Goal: Ask a question: Seek information or help from site administrators or community

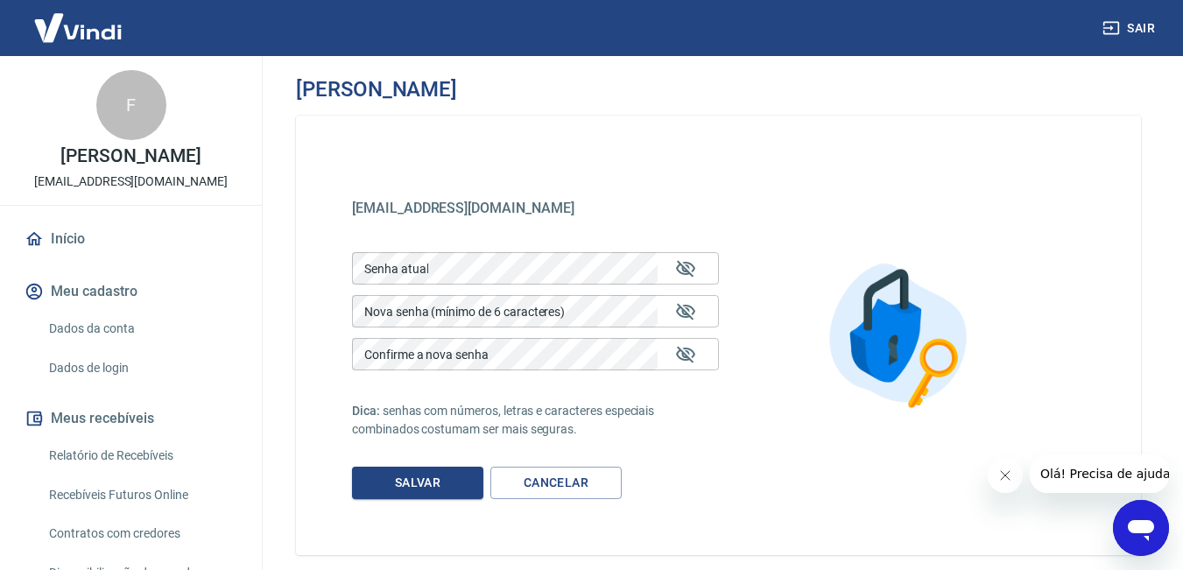
click at [1142, 533] on icon "Abrir janela de mensagens" at bounding box center [1141, 530] width 26 height 21
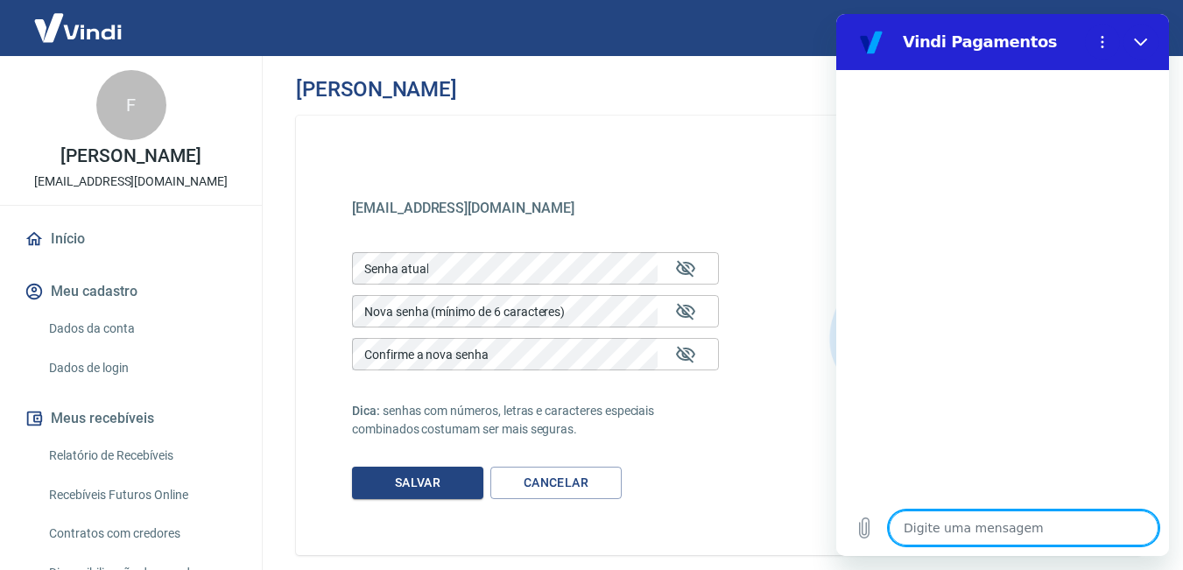
click at [965, 529] on textarea at bounding box center [1024, 527] width 270 height 35
type textarea "1"
type textarea "x"
type textarea "B"
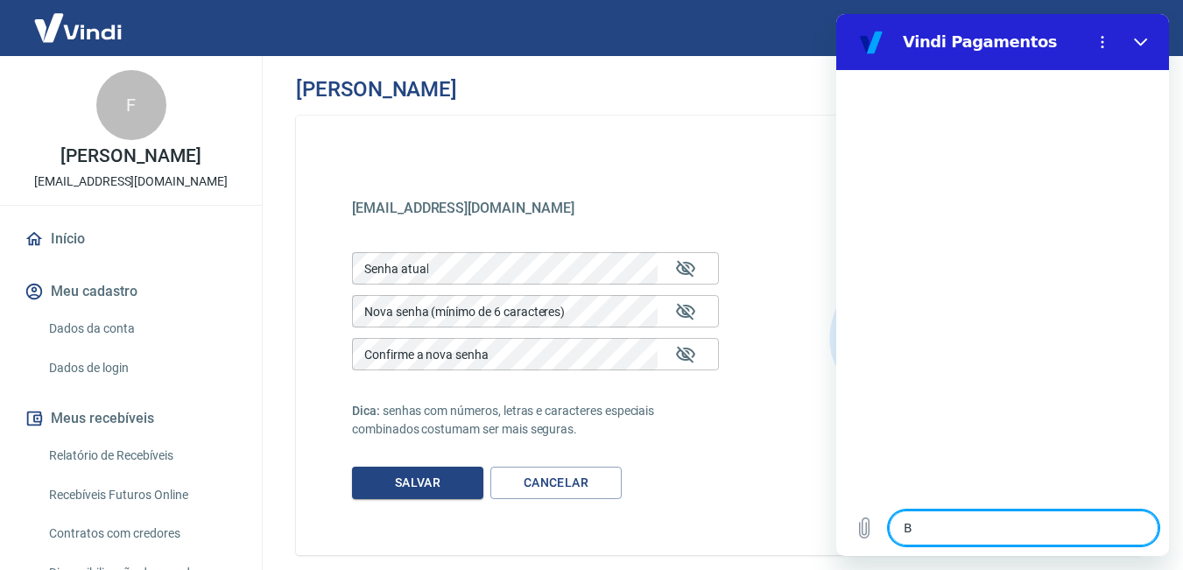
type textarea "x"
type textarea "Bo"
type textarea "x"
type textarea "Bom"
type textarea "x"
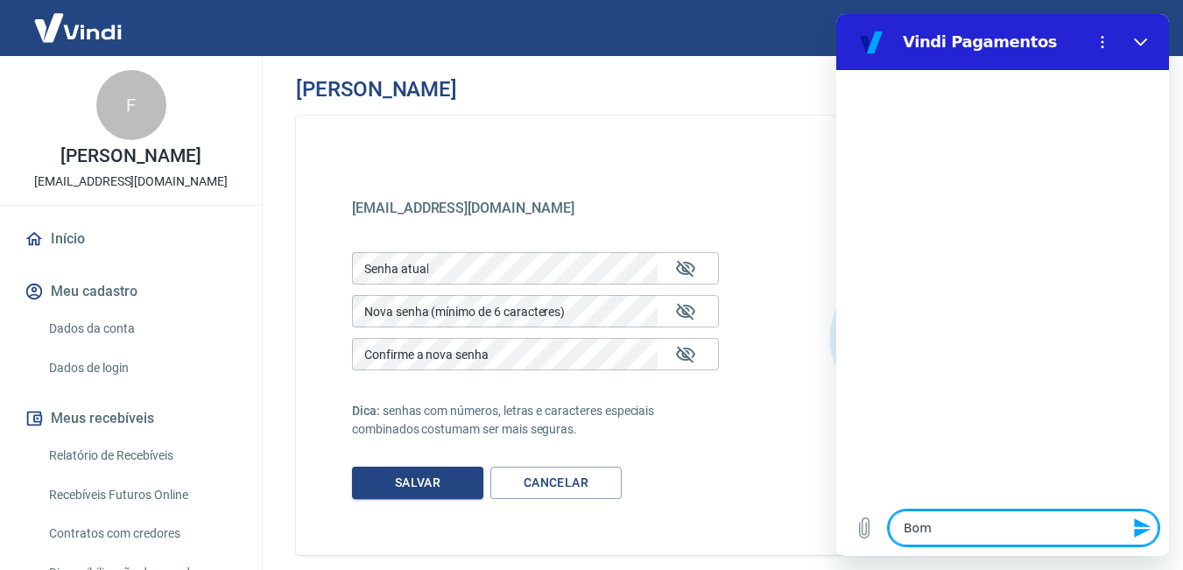
type textarea "Bom"
type textarea "x"
type textarea "Bom d"
type textarea "x"
type textarea "Bom di"
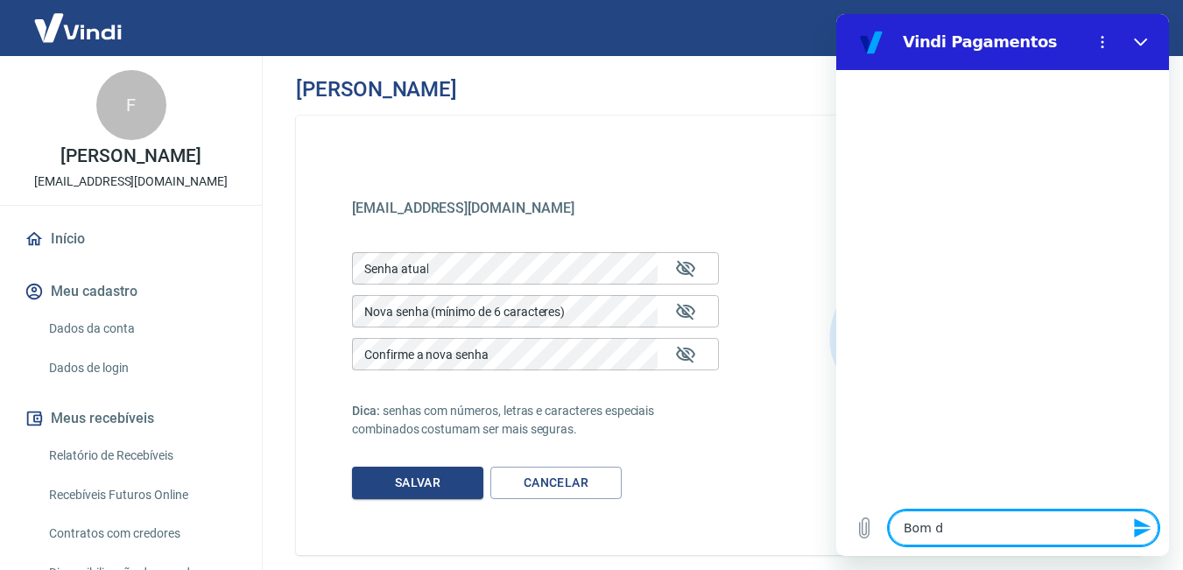
type textarea "x"
type textarea "Bom dia"
type textarea "x"
type textarea "Bom dia,"
type textarea "x"
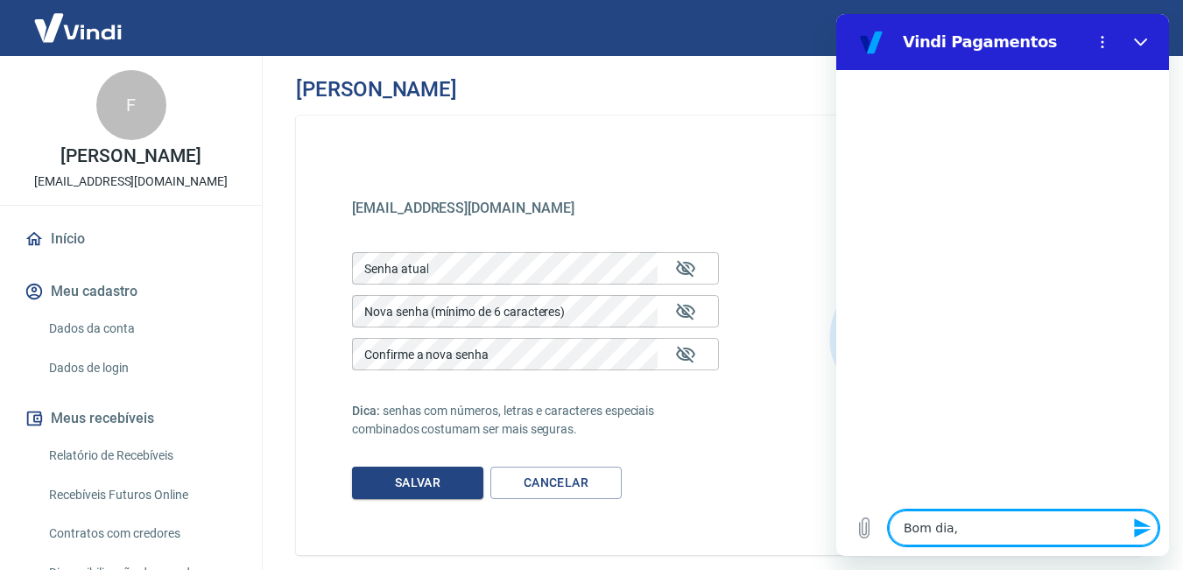
type textarea "Bom dia,"
type textarea "x"
type textarea "Bom dia, e"
type textarea "x"
type textarea "Bom dia, es"
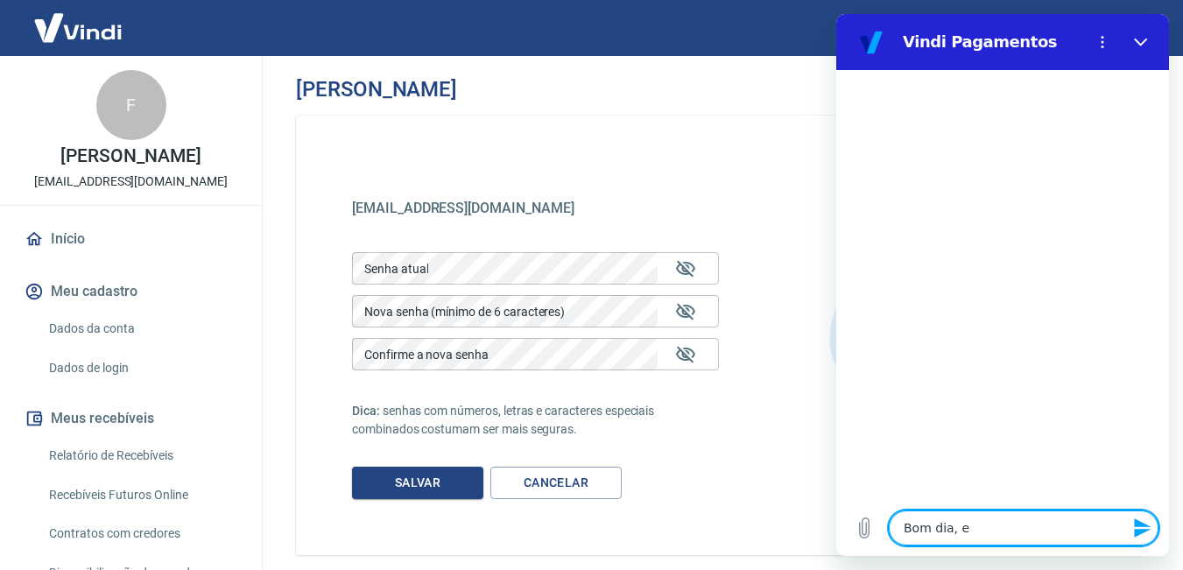
type textarea "x"
type textarea "Bom dia, est"
type textarea "x"
type textarea "Bom dia, esto"
type textarea "x"
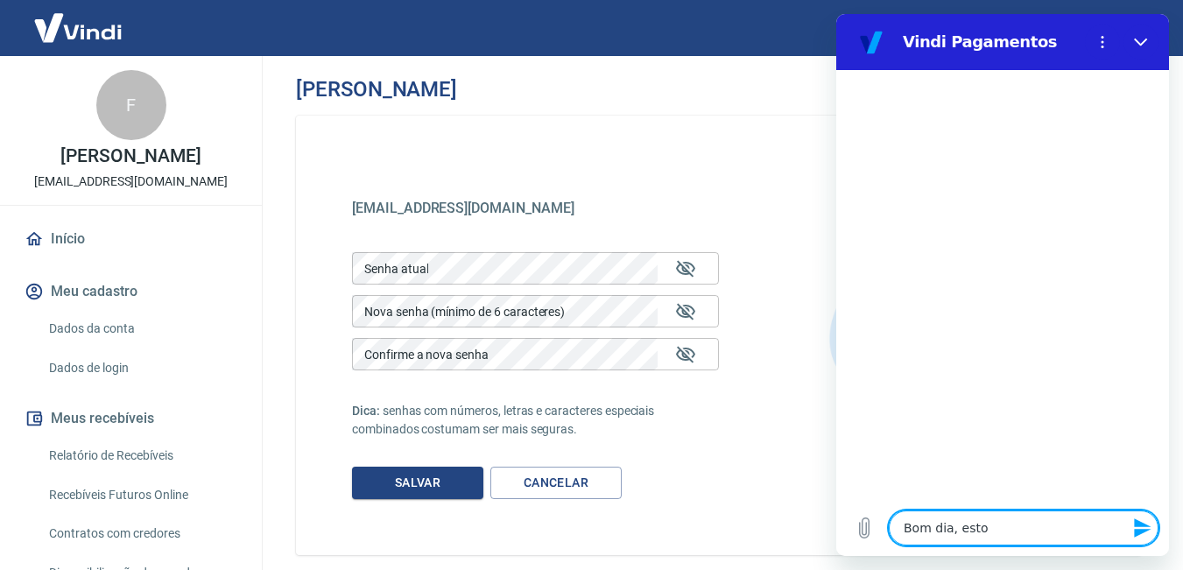
type textarea "Bom dia, estou"
type textarea "x"
type textarea "Bom dia, estou"
type textarea "x"
type textarea "Bom dia, estou c"
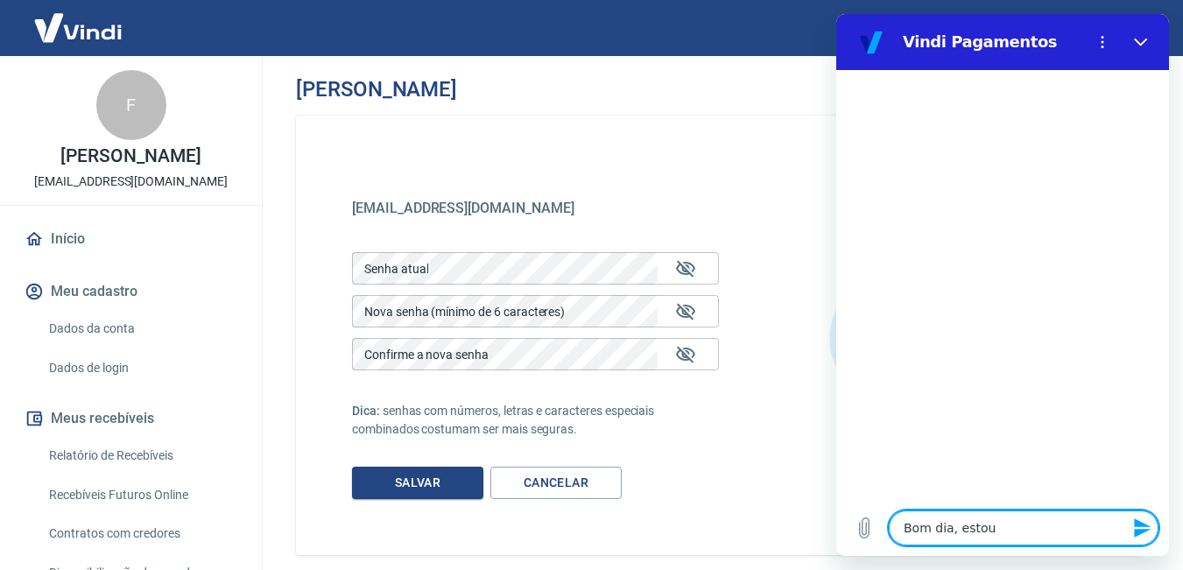
type textarea "x"
type textarea "Bom dia, estou co"
type textarea "x"
type textarea "Bom dia, estou com"
type textarea "x"
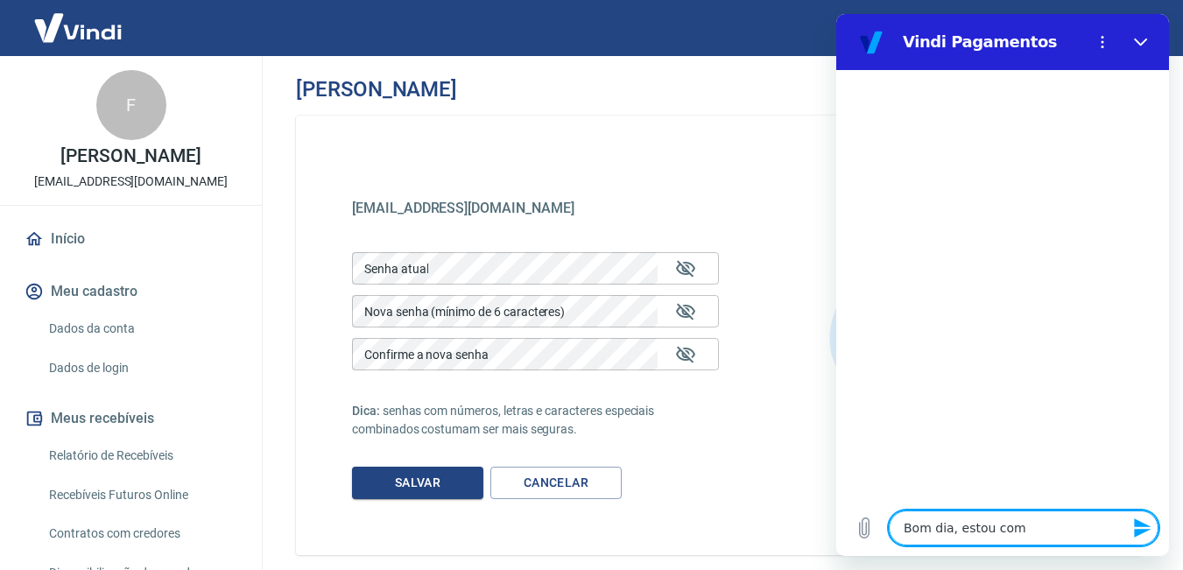
type textarea "Bom dia, estou com"
type textarea "x"
type textarea "Bom dia, estou com u"
type textarea "x"
type textarea "Bom dia, estou com um"
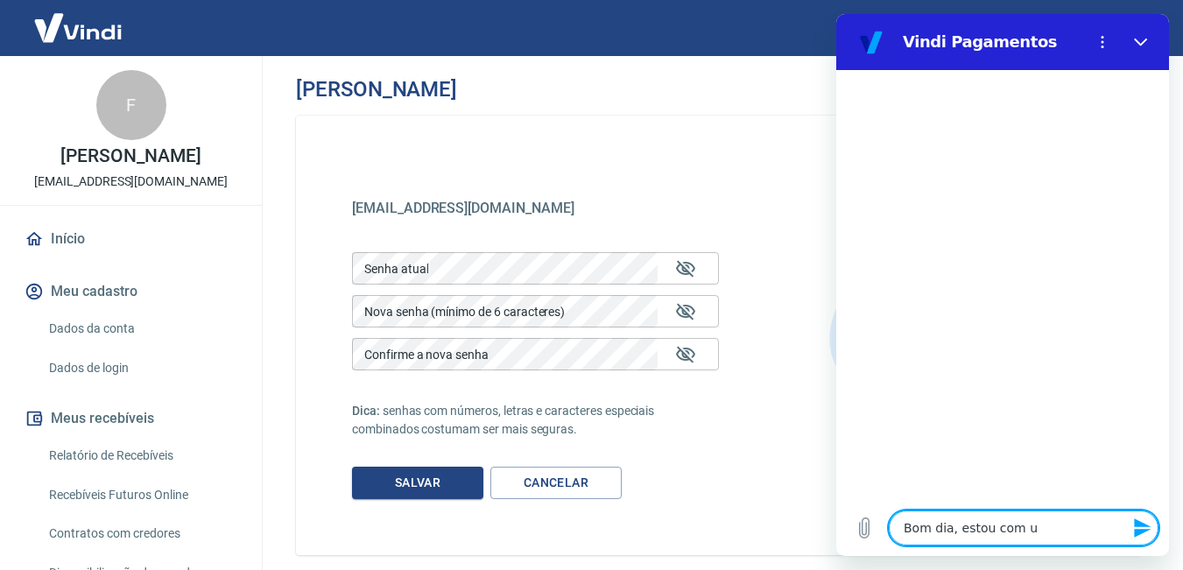
type textarea "x"
type textarea "Bom dia, estou com um"
type textarea "x"
type textarea "Bom dia, estou com um p"
type textarea "x"
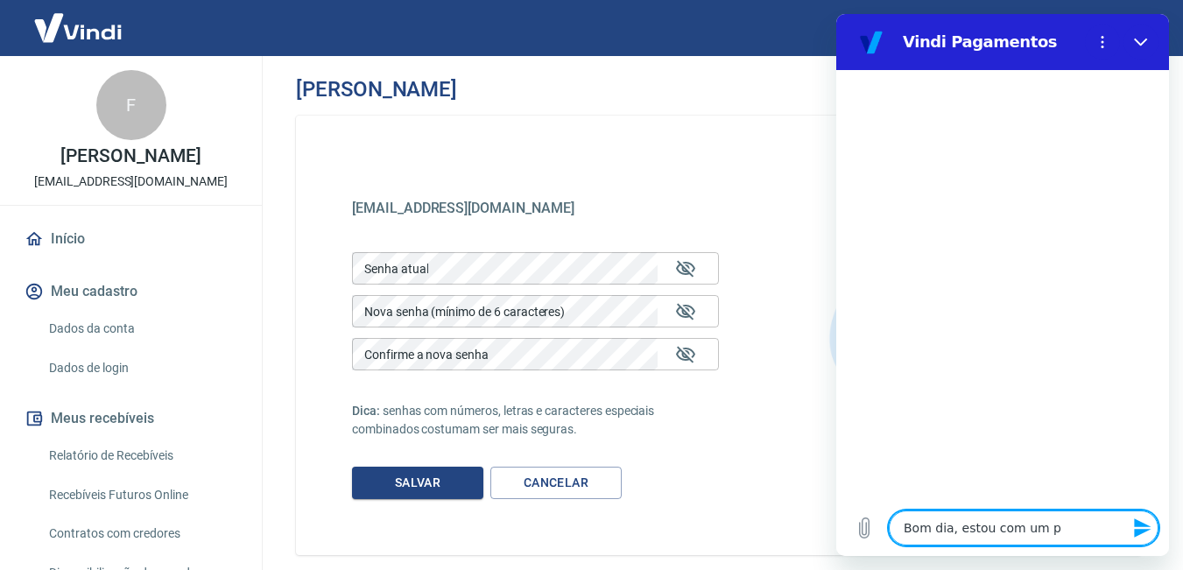
type textarea "Bom dia, estou com um pr"
type textarea "x"
type textarea "Bom dia, estou com um pro"
type textarea "x"
type textarea "Bom dia, estou com um prob"
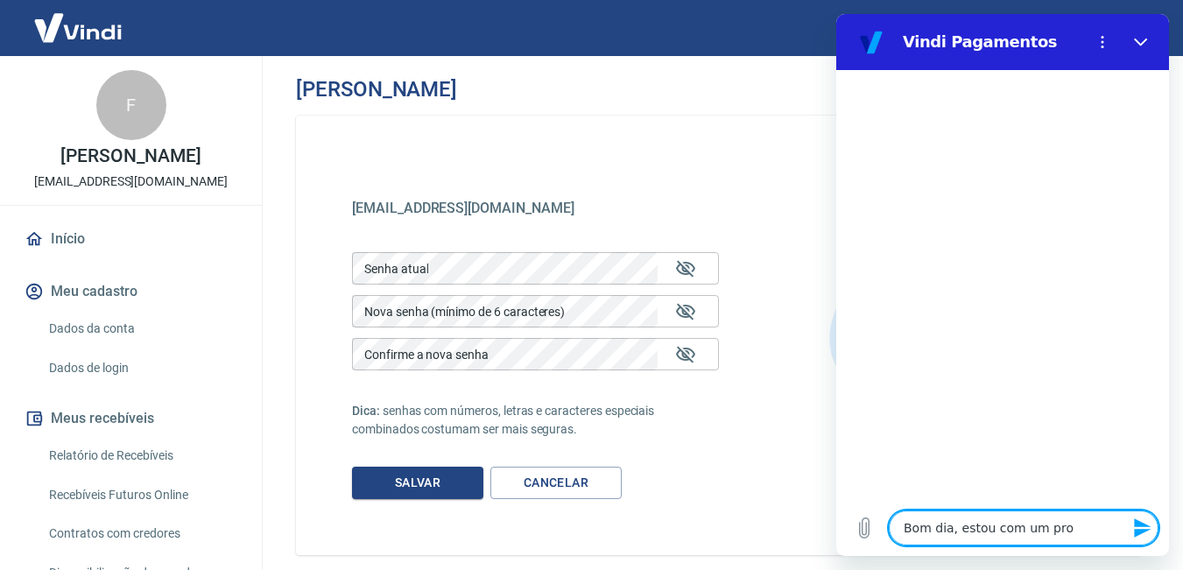
type textarea "x"
type textarea "Bom dia, estou com um probl"
type textarea "x"
type textarea "Bom dia, estou com um proble"
type textarea "x"
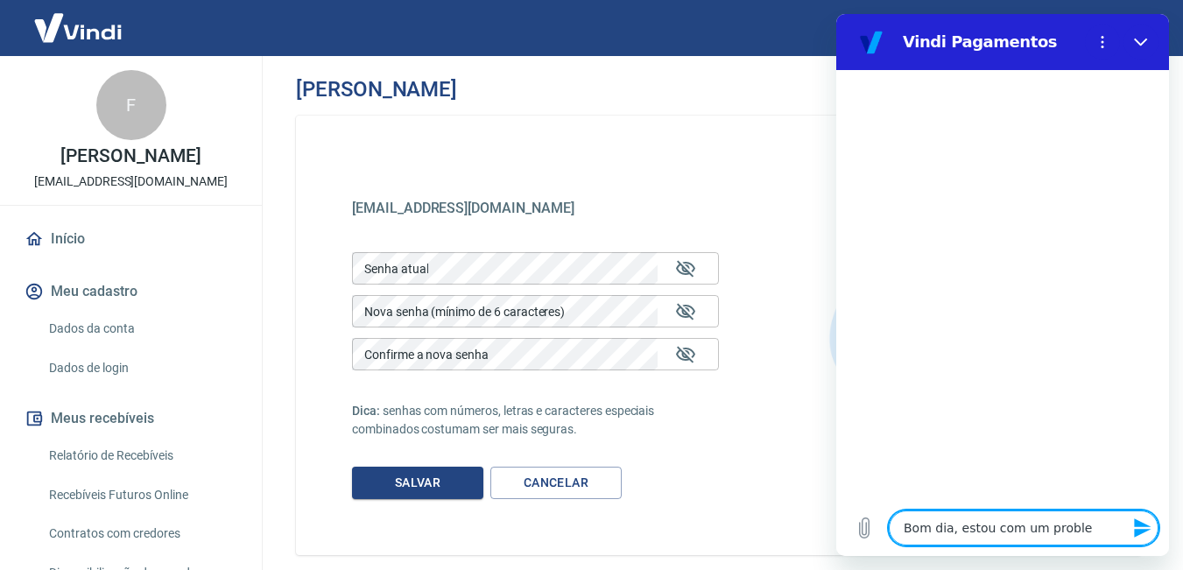
type textarea "Bom dia, estou com um problem"
type textarea "x"
type textarea "Bom dia, estou com um problema"
type textarea "x"
type textarea "Bom dia, estou com um problema"
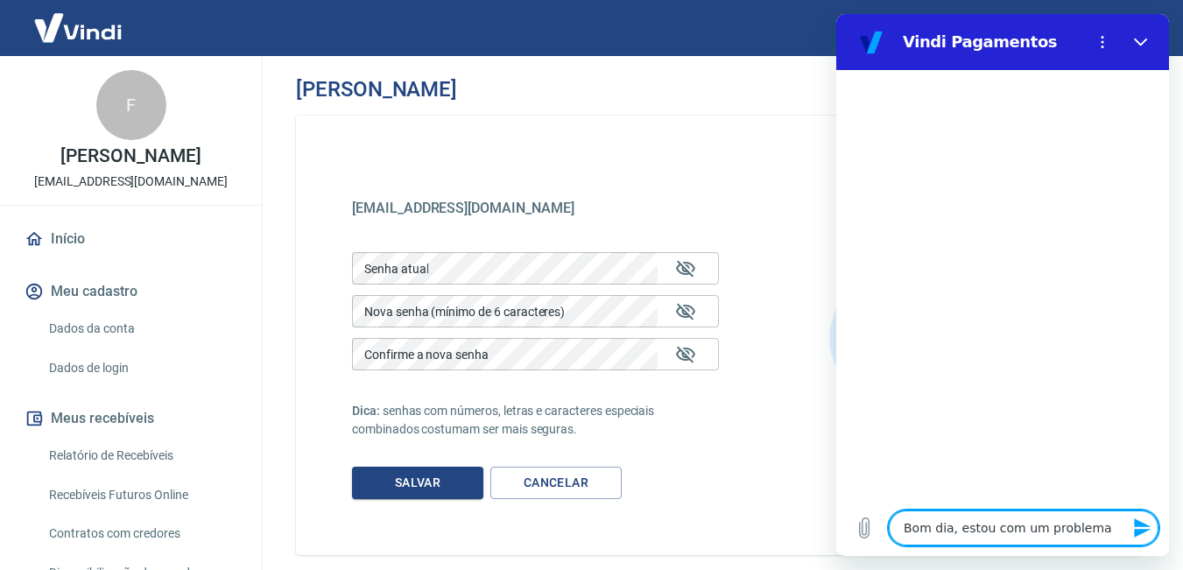
type textarea "x"
type textarea "Bom dia, estou com um problema e"
type textarea "x"
type textarea "Bom dia, estou com um problema em"
type textarea "x"
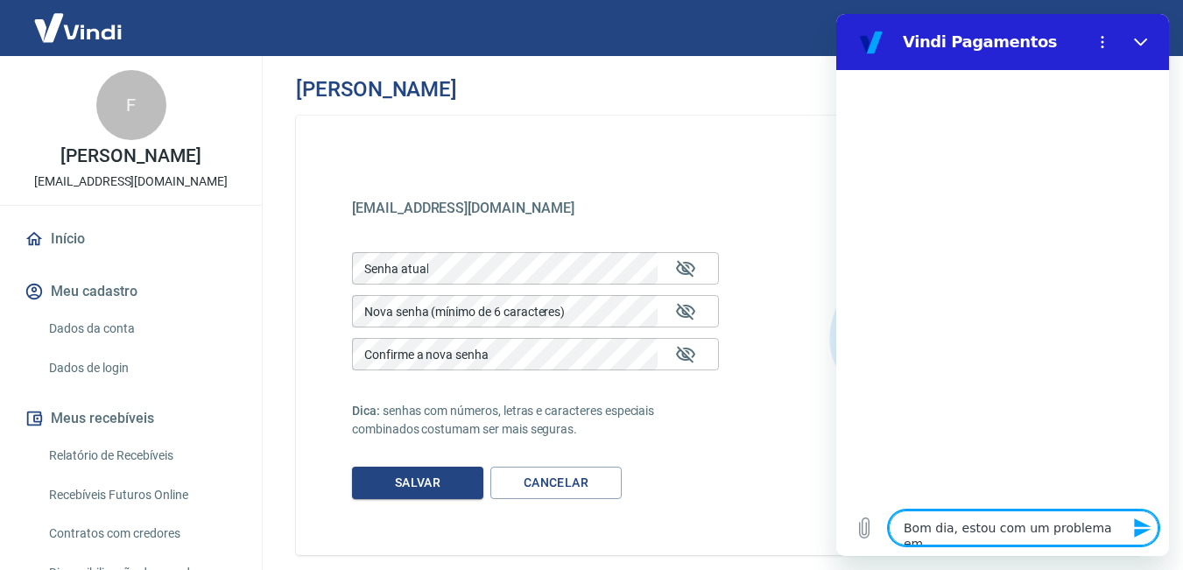
type textarea "Bom dia, estou com um problema em"
type textarea "x"
type textarea "Bom dia, estou com um problema em u"
type textarea "x"
type textarea "Bom dia, estou com um problema em um"
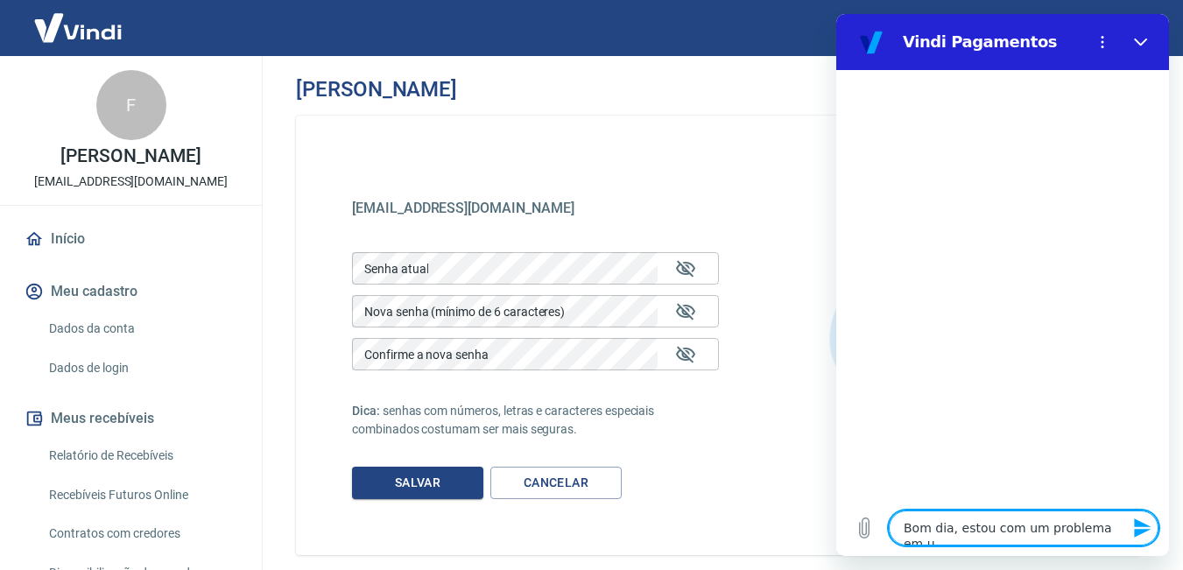
type textarea "x"
type textarea "Bom dia, estou com um problema em uma"
type textarea "x"
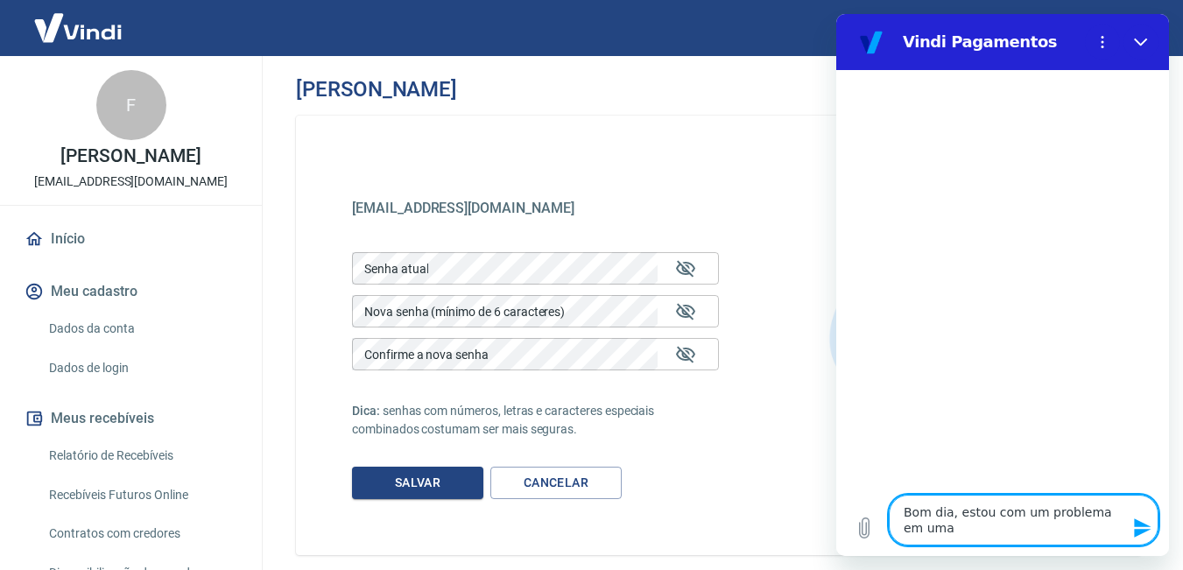
type textarea "Bom dia, estou com um problema em uma"
type textarea "x"
type textarea "Bom dia, estou com um problema em uma p"
type textarea "x"
type textarea "Bom dia, estou com um problema em uma pa"
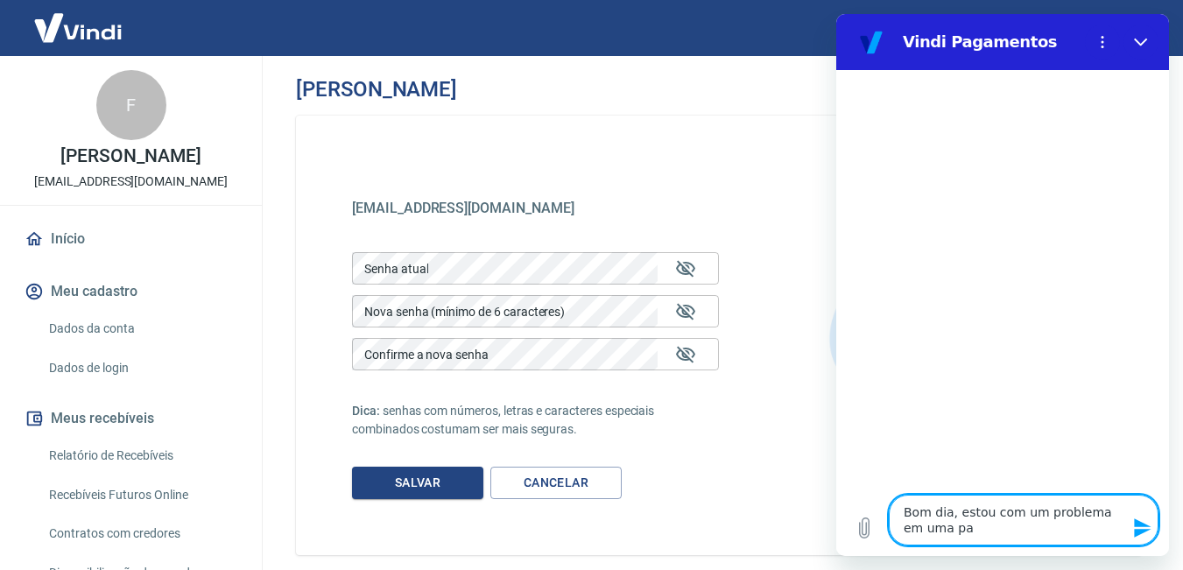
type textarea "x"
type textarea "Bom dia, estou com um problema em uma pag"
type textarea "x"
type textarea "Bom dia, estou com um problema em uma paga"
type textarea "x"
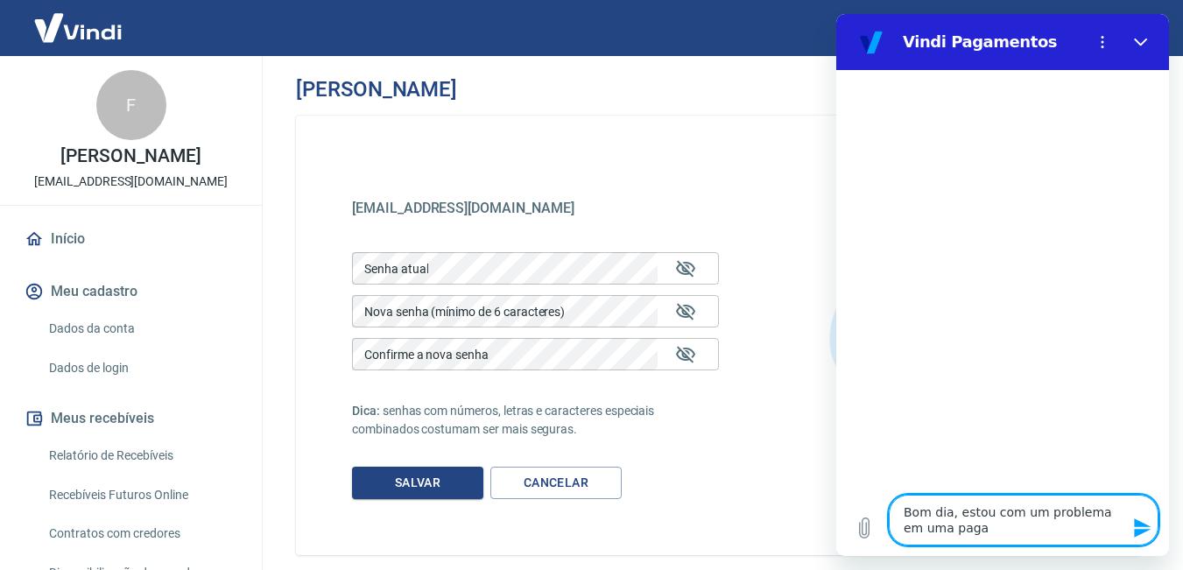
type textarea "Bom dia, estou com um problema em uma pagam"
type textarea "x"
type textarea "Bom dia, estou com um problema em uma pagame"
type textarea "x"
type textarea "Bom dia, estou com um problema em uma pagamen"
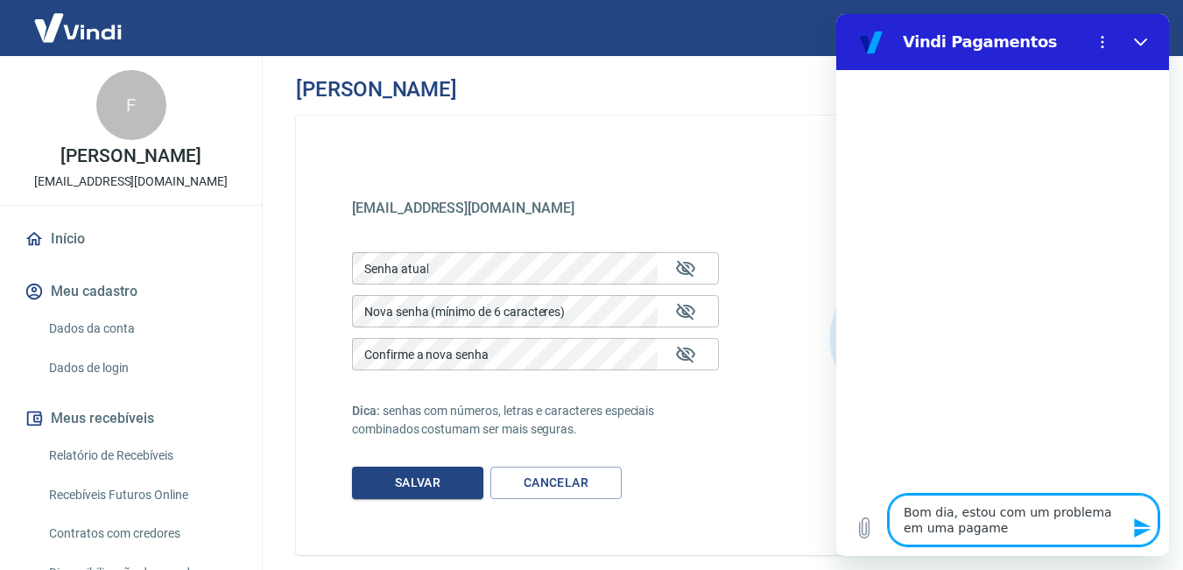
type textarea "x"
type textarea "Bom dia, estou com um problema em uma pagament"
type textarea "x"
type textarea "Bom dia, estou com um problema em uma pagamento"
type textarea "x"
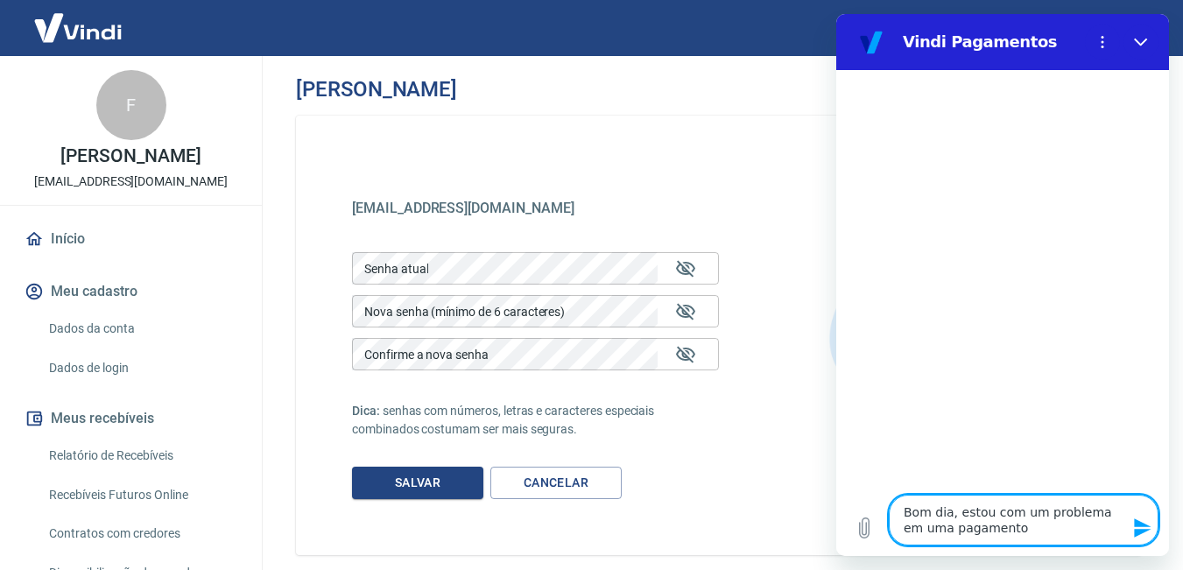
type textarea "Bom dia, estou com um problema em uma pagamento"
type textarea "x"
type textarea "Bom dia, estou com um problema em uma pagamento q"
type textarea "x"
type textarea "Bom dia, estou com um problema em uma pagamento qu"
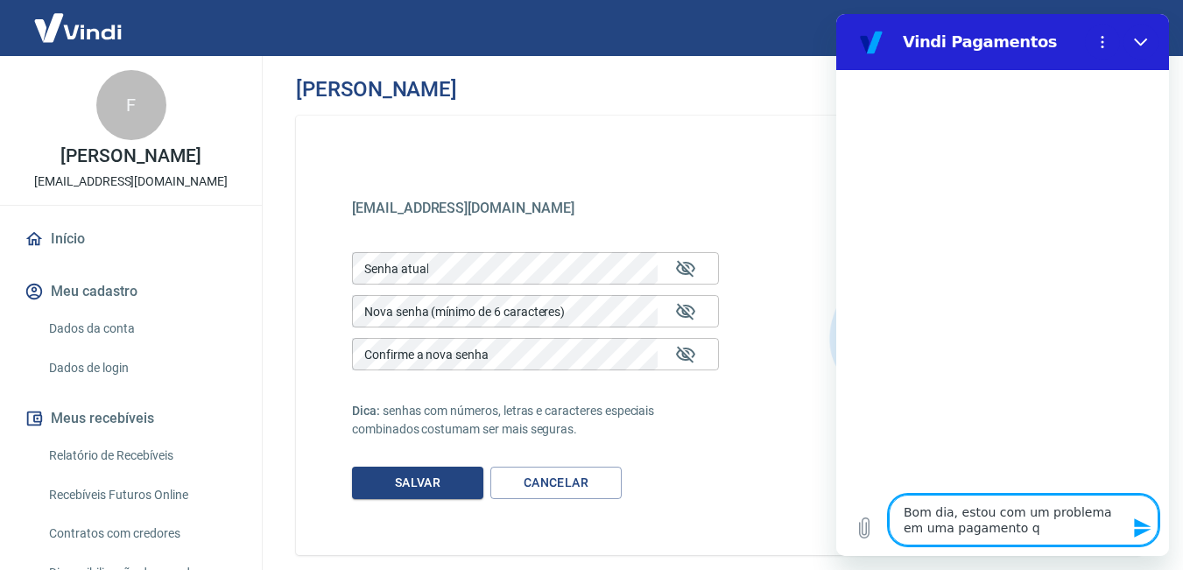
type textarea "x"
type textarea "Bom dia, estou com um problema em uma pagamento que"
type textarea "x"
type textarea "Bom dia, estou com um problema em uma pagamento que"
type textarea "x"
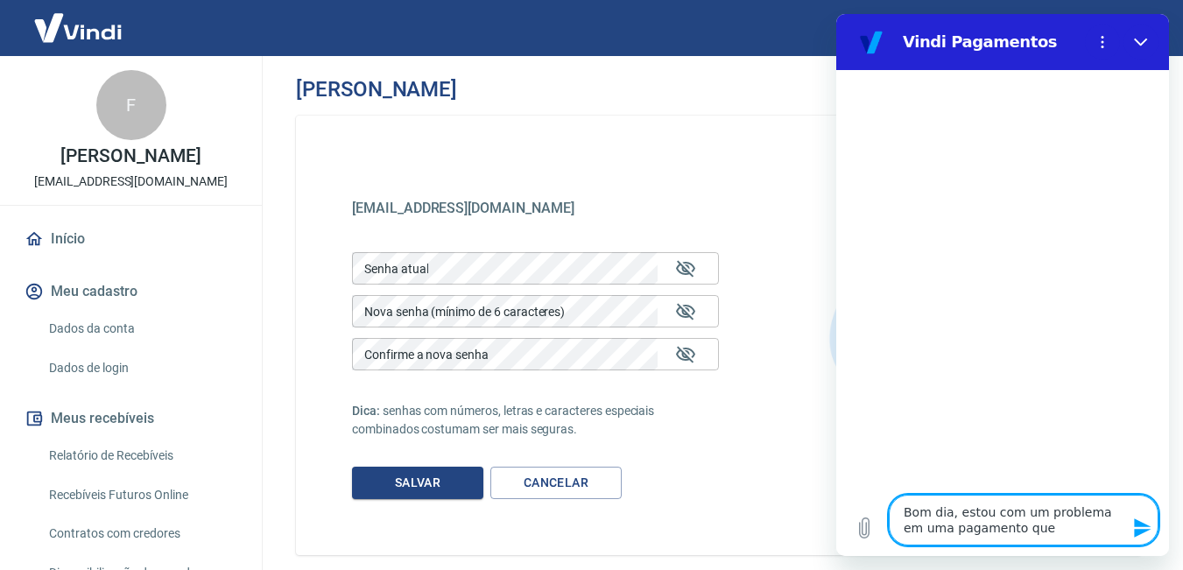
type textarea "Bom dia, estou com um problema em uma pagamento que g"
type textarea "x"
type textarea "Bom dia, estou com um problema em uma pagamento que"
type textarea "x"
type textarea "Bom dia, estou com um problema em uma pagamento que f"
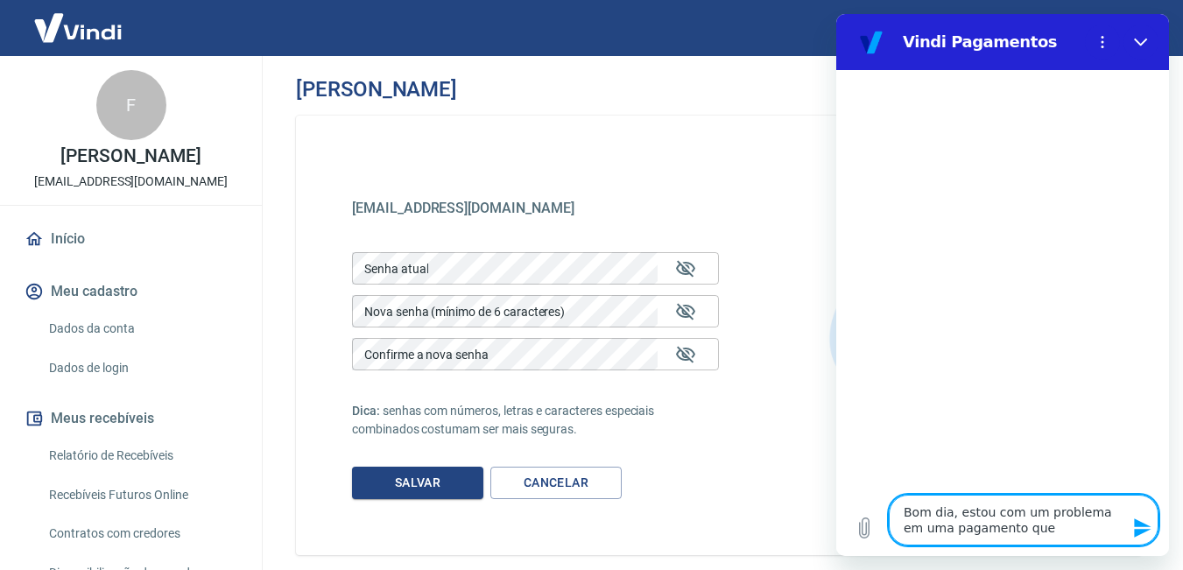
type textarea "x"
type textarea "Bom dia, estou com um problema em uma pagamento que fo"
type textarea "x"
type textarea "Bom dia, estou com um problema em uma pagamento que foi"
type textarea "x"
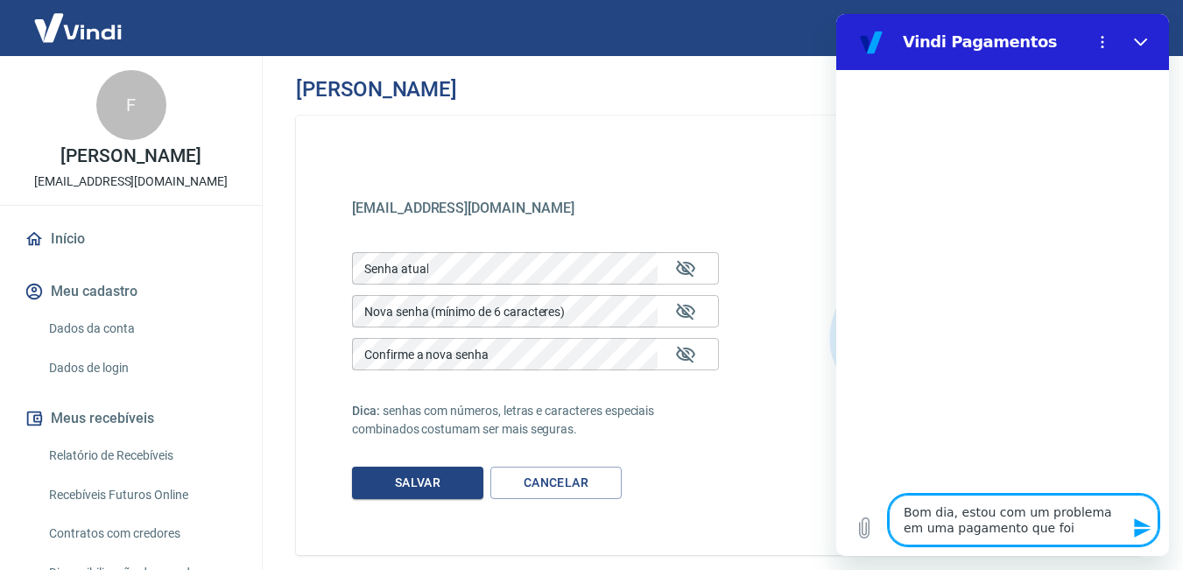
type textarea "Bom dia, estou com um problema em uma pagamento que foi"
type textarea "x"
type textarea "Bom dia, estou com um problema em uma pagamento que foi p"
type textarea "x"
type textarea "Bom dia, estou com um problema em uma pagamento que foi pa"
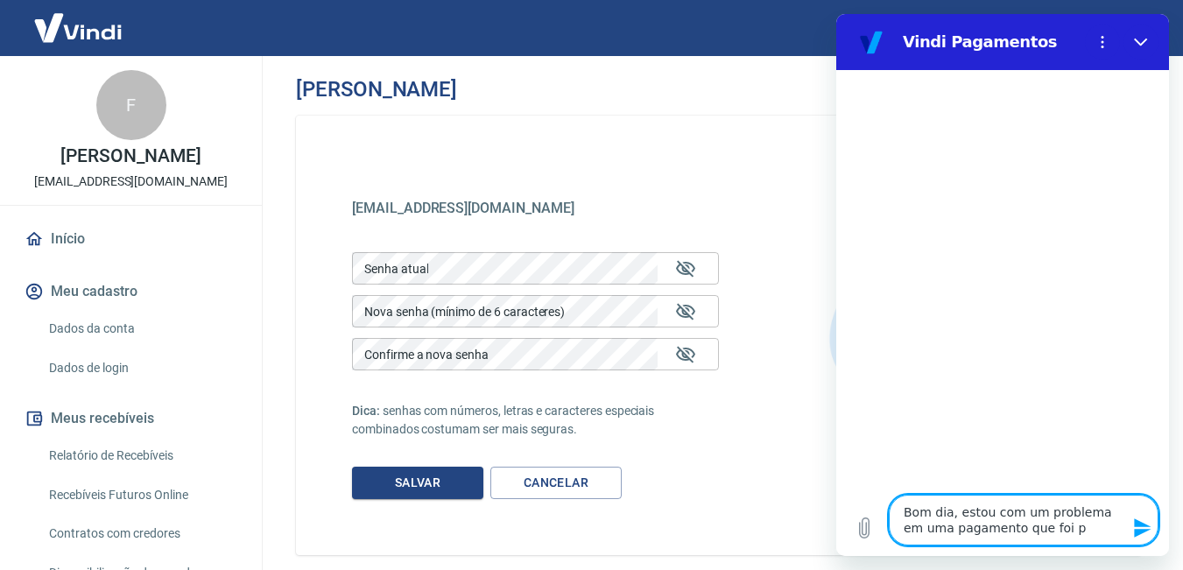
type textarea "x"
type textarea "Bom dia, estou com um problema em uma pagamento que foi pag"
type textarea "x"
type textarea "Bom dia, estou com um problema em uma pagamento que foi pago"
type textarea "x"
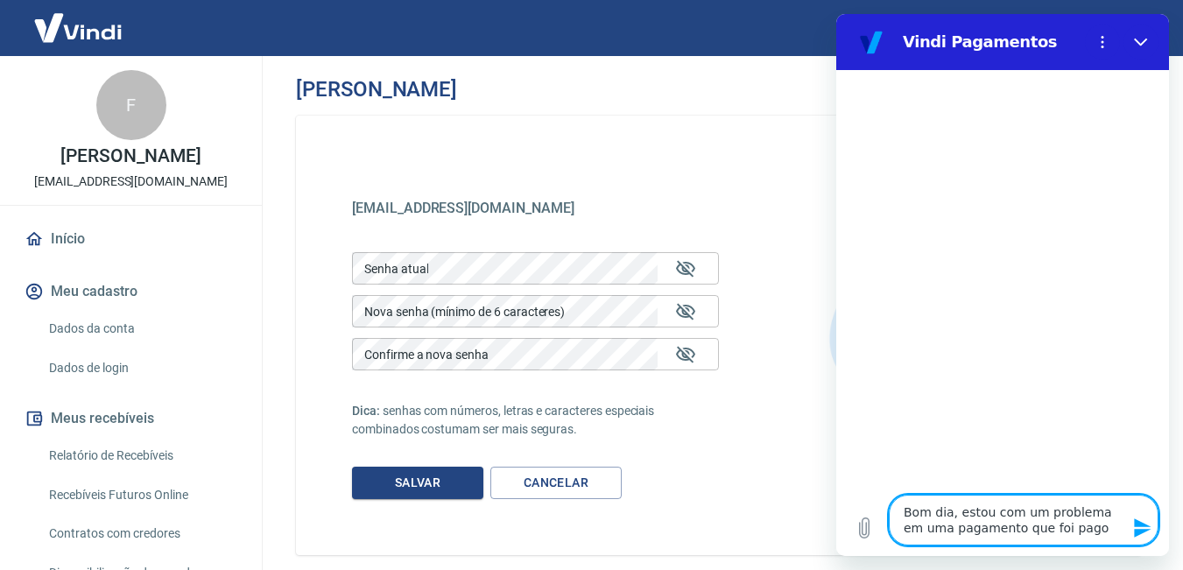
type textarea "Bom dia, estou com um problema em uma pagamento que foi pago"
type textarea "x"
type textarea "Bom dia, estou com um problema em uma pagamento que foi pago v"
type textarea "x"
type textarea "Bom dia, estou com um problema em uma pagamento que foi pago vi"
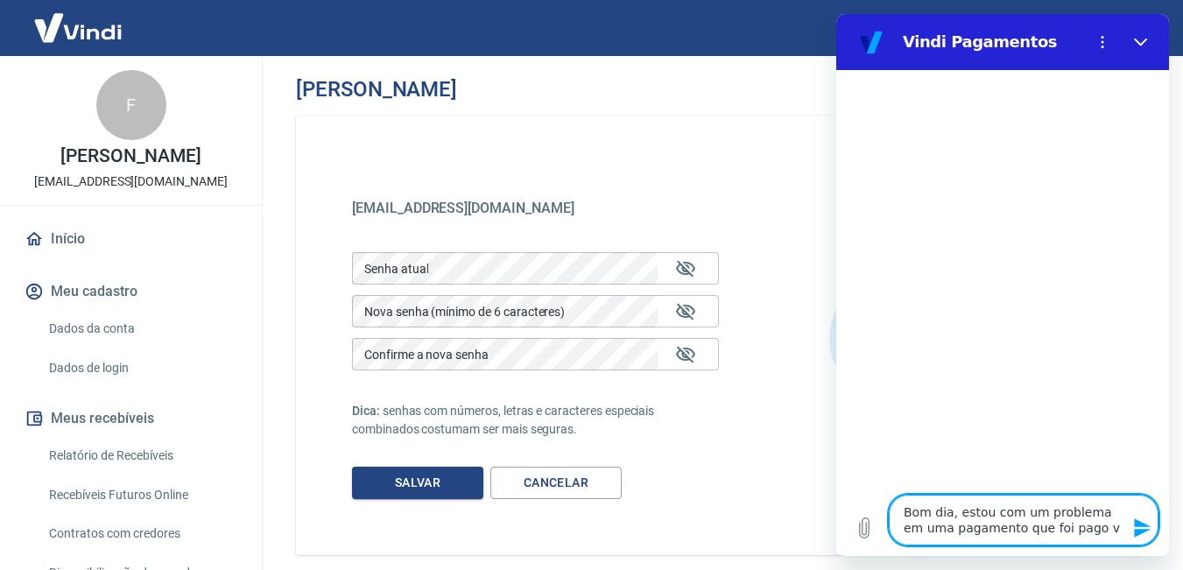
type textarea "x"
type textarea "Bom dia, estou com um problema em uma pagamento que foi pago via"
type textarea "x"
type textarea "Bom dia, estou com um problema em uma pagamento que foi pago via"
type textarea "x"
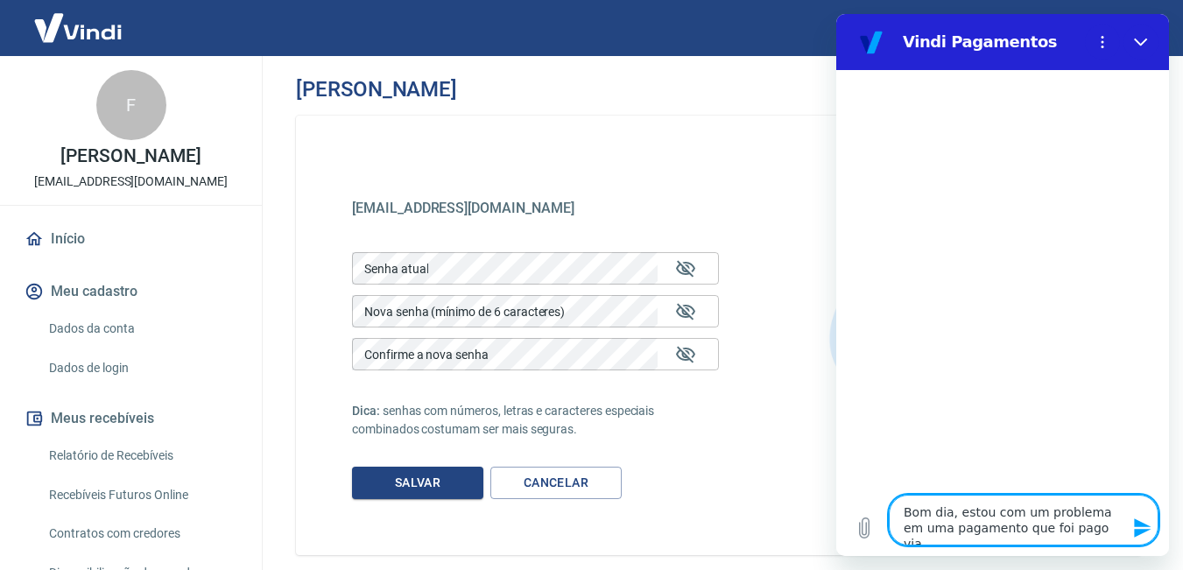
type textarea "Bom dia, estou com um problema em uma pagamento que foi pago via p"
type textarea "x"
type textarea "Bom dia, estou com um problema em uma pagamento que foi pago via pi"
type textarea "x"
type textarea "Bom dia, estou com um problema em uma pagamento que foi pago via pix"
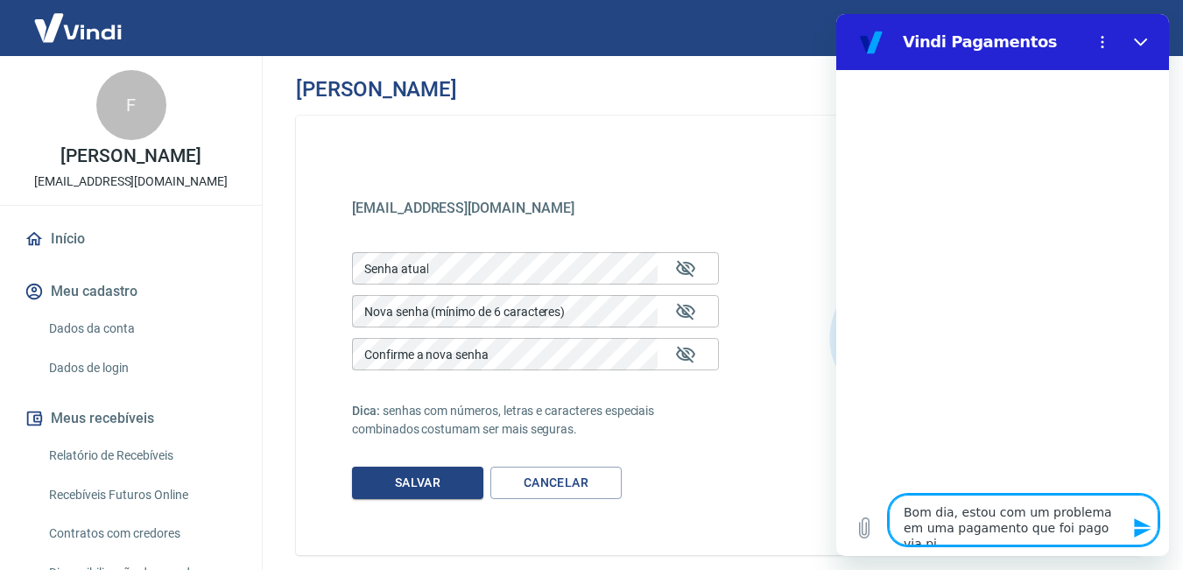
type textarea "x"
type textarea "Bom dia, estou com um problema em uma pagamento que foi pago via pix,"
type textarea "x"
type textarea "Bom dia, estou com um problema em uma pagamento que foi pago via pix,"
type textarea "x"
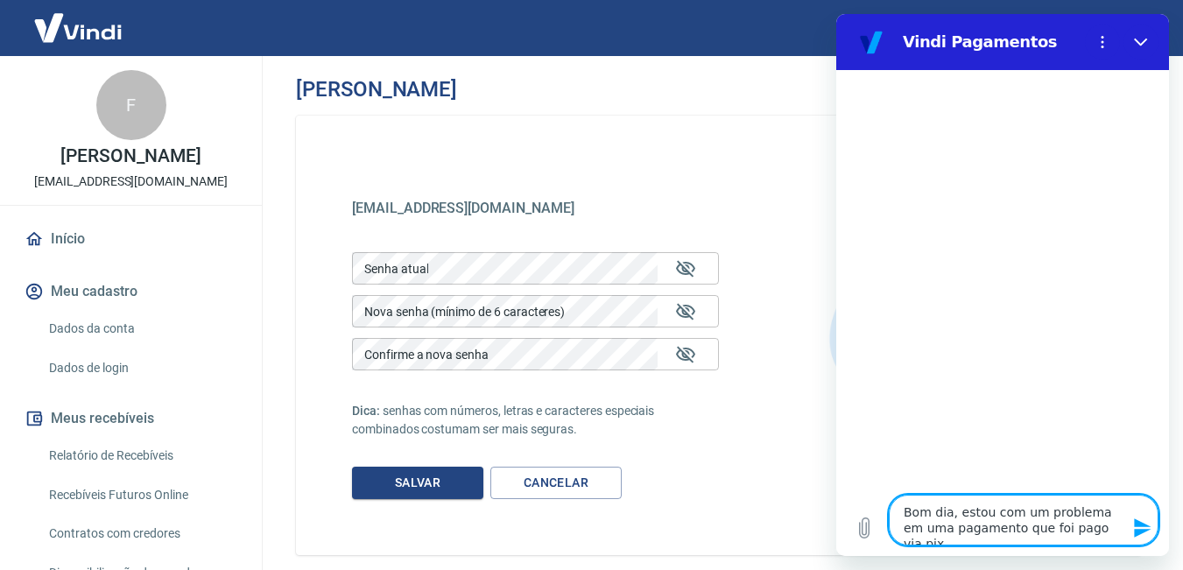
type textarea "Bom dia, estou com um problema em uma pagamento que foi pago via pix, e"
type textarea "x"
type textarea "Bom dia, estou com um problema em uma pagamento que foi pago via pix, e"
type textarea "x"
type textarea "Bom dia, estou com um problema em uma pagamento que foi pago via pix, e a"
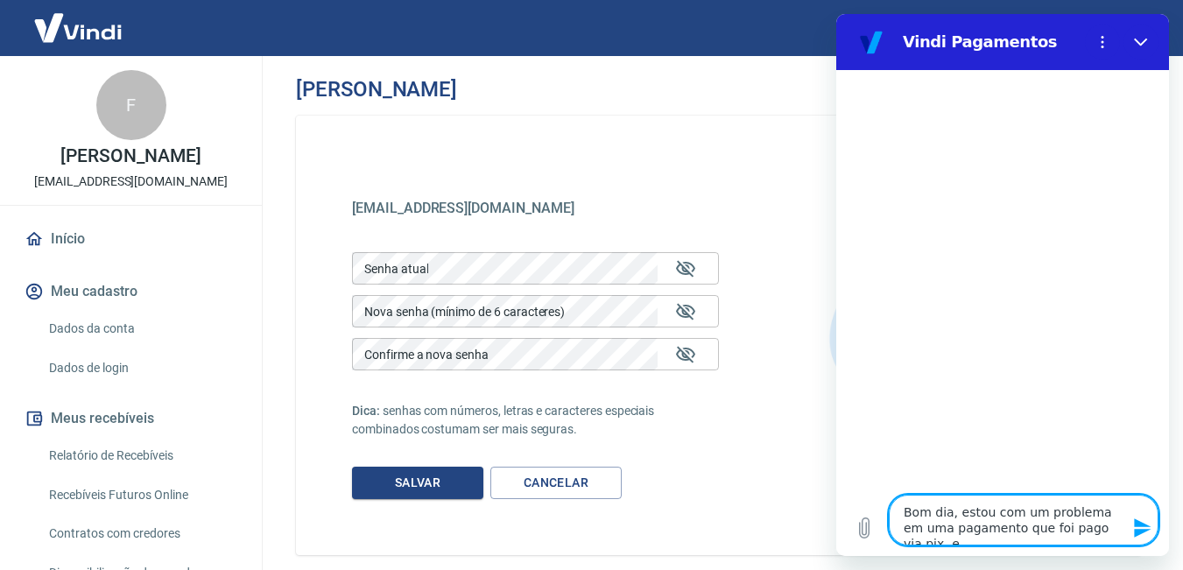
type textarea "x"
type textarea "Bom dia, estou com um problema em uma pagamento que foi pago via pix, e ai"
type textarea "x"
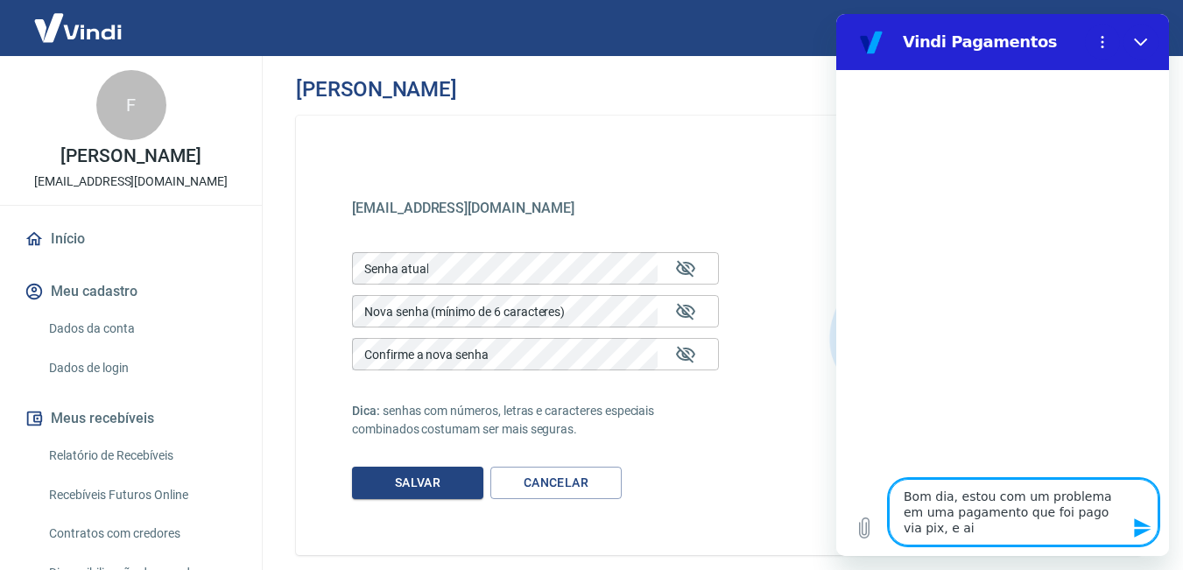
type textarea "Bom dia, estou com um problema em uma pagamento que foi pago via pix, e [GEOGRA…"
type textarea "x"
type textarea "Bom dia, estou com um problema em uma pagamento que foi pago via pix, e aind"
type textarea "x"
type textarea "Bom dia, estou com um problema em uma pagamento que foi pago via pix, e ainda"
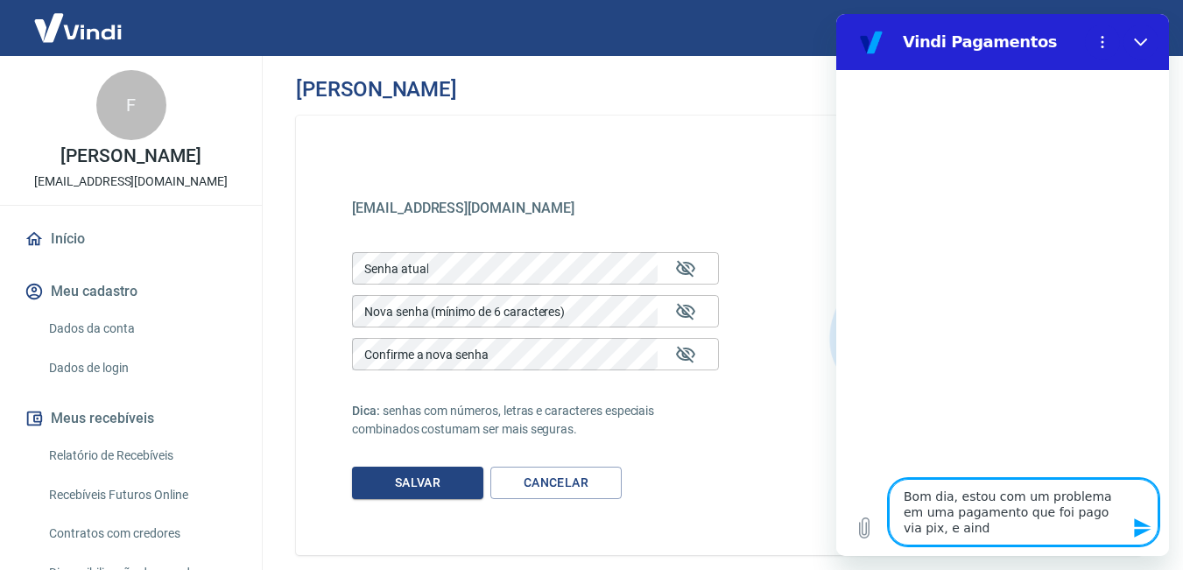
type textarea "x"
type textarea "Bom dia, estou com um problema em uma pagamento que foi pago via pix, e ainda"
type textarea "x"
type textarea "Bom dia, estou com um problema em uma pagamento que foi pago via pix, e ainda n"
type textarea "x"
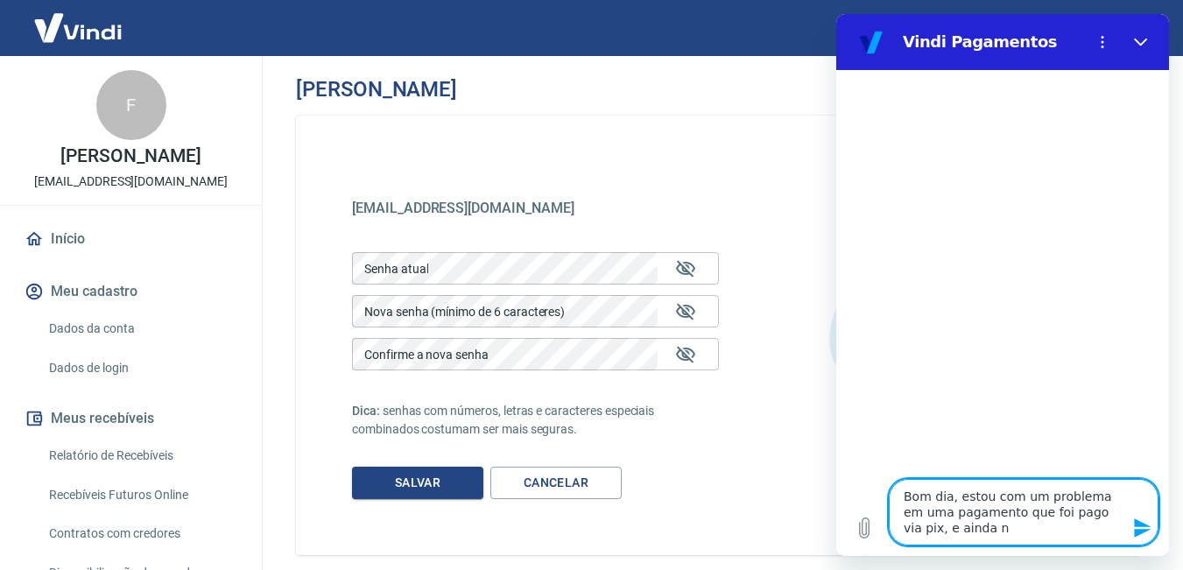
type textarea "Bom dia, estou com um problema em uma pagamento que foi pago via pix, e ainda na"
type textarea "x"
type textarea "Bom dia, estou com um problema em uma pagamento que foi pago via pix, e ainda n…"
type textarea "x"
type textarea "Bom dia, estou com um problema em uma pagamento que foi pago via pix, e ainda n…"
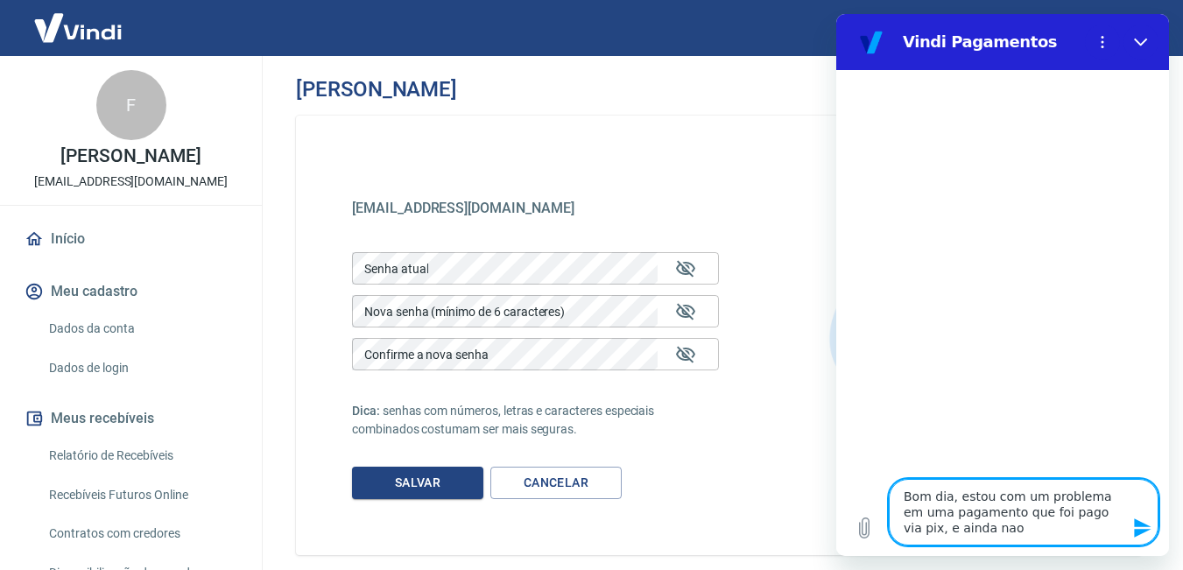
type textarea "x"
type textarea "Bom dia, estou com um problema em uma pagamento que foi pago via pix, e ainda n…"
type textarea "x"
type textarea "Bom dia, estou com um problema em uma pagamento que foi pago via pix, e ainda n…"
type textarea "x"
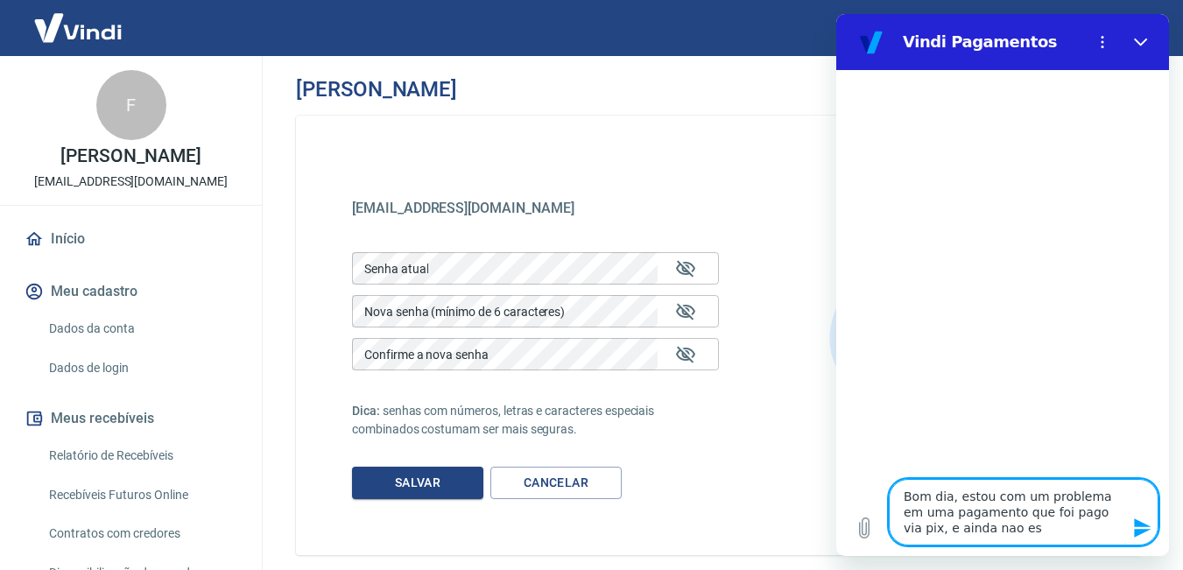
type textarea "Bom dia, estou com um problema em uma pagamento que foi pago via pix, e ainda n…"
type textarea "x"
type textarea "Bom dia, estou com um problema em uma pagamento que foi pago via pix, e ainda n…"
type textarea "x"
type textarea "Bom dia, estou com um problema em uma pagamento que foi pago via pix, e ainda n…"
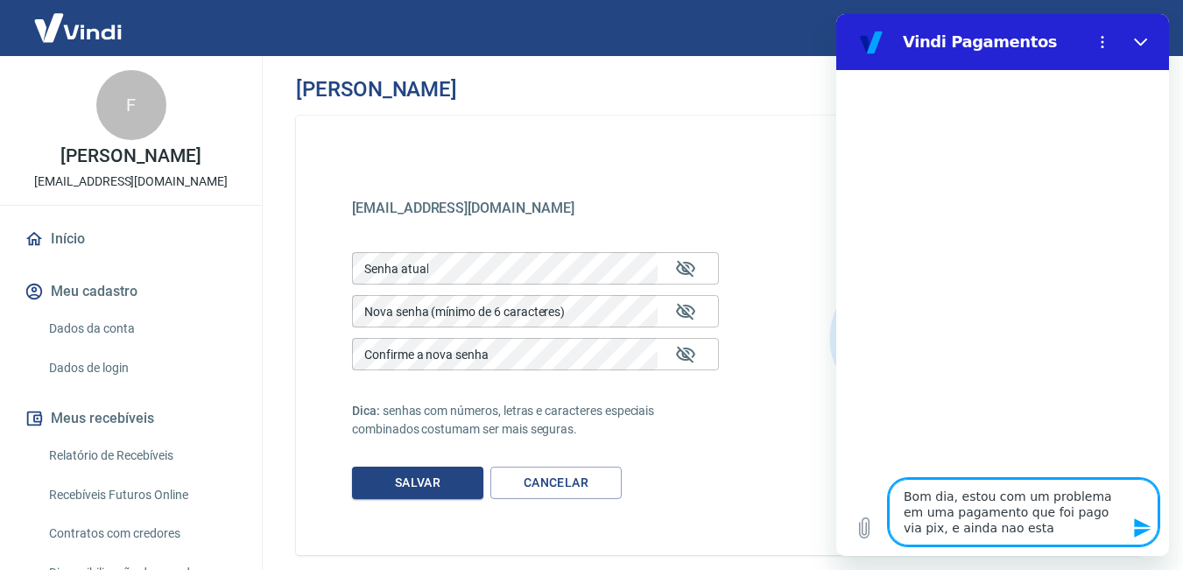
type textarea "x"
type textarea "Bom dia, estou com um problema em uma pagamento que foi pago via pix, e ainda n…"
type textarea "x"
type textarea "Bom dia, estou com um problema em uma pagamento que foi pago via pix, e ainda n…"
type textarea "x"
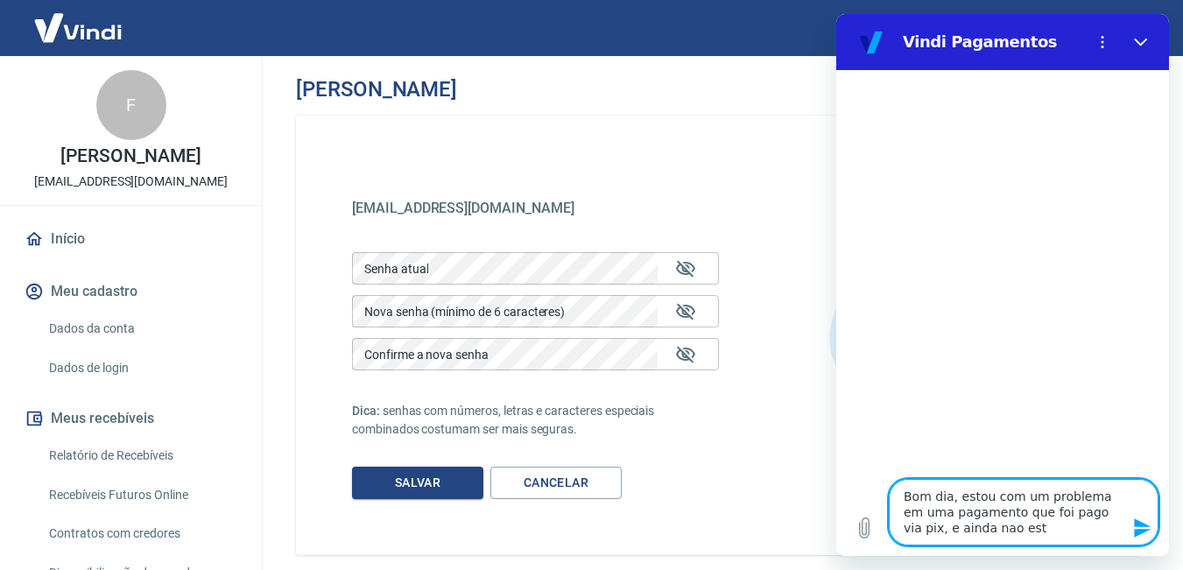
type textarea "Bom dia, estou com um problema em uma pagamento que foi pago via pix, e ainda n…"
type textarea "x"
type textarea "Bom dia, estou com um problema em uma pagamento que foi pago via pix, e ainda n…"
type textarea "x"
type textarea "Bom dia, estou com um problema em uma pagamento que foi pago via pix, e ainda n…"
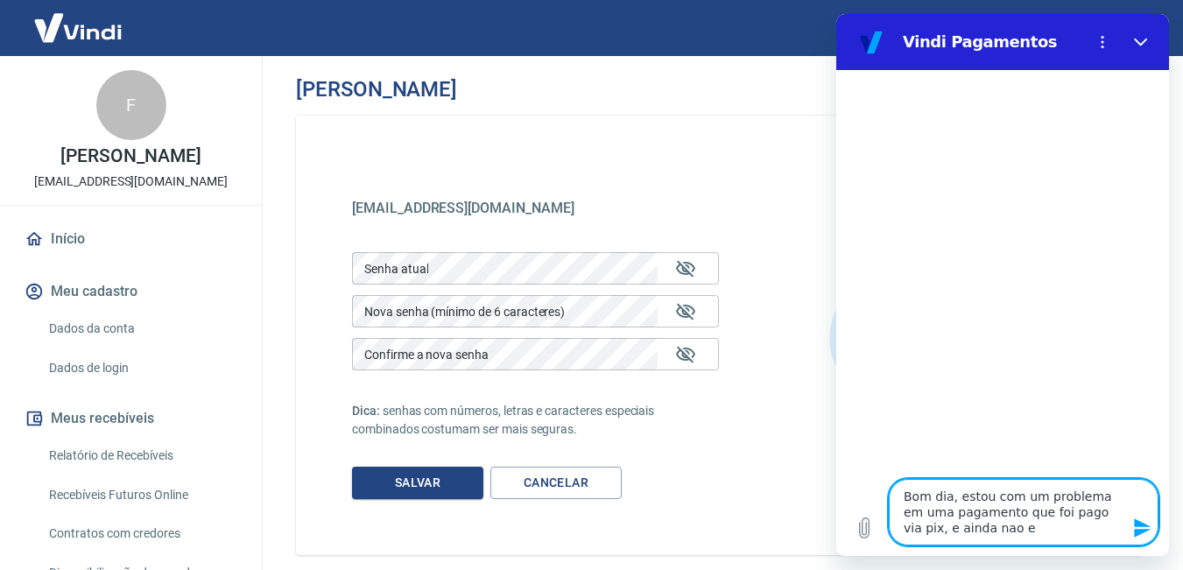
type textarea "x"
type textarea "Bom dia, estou com um problema em uma pagamento que foi pago via pix, e ainda n…"
type textarea "x"
type textarea "Bom dia, estou com um problema em uma pagamento que foi pago via pix, e ainda na"
type textarea "x"
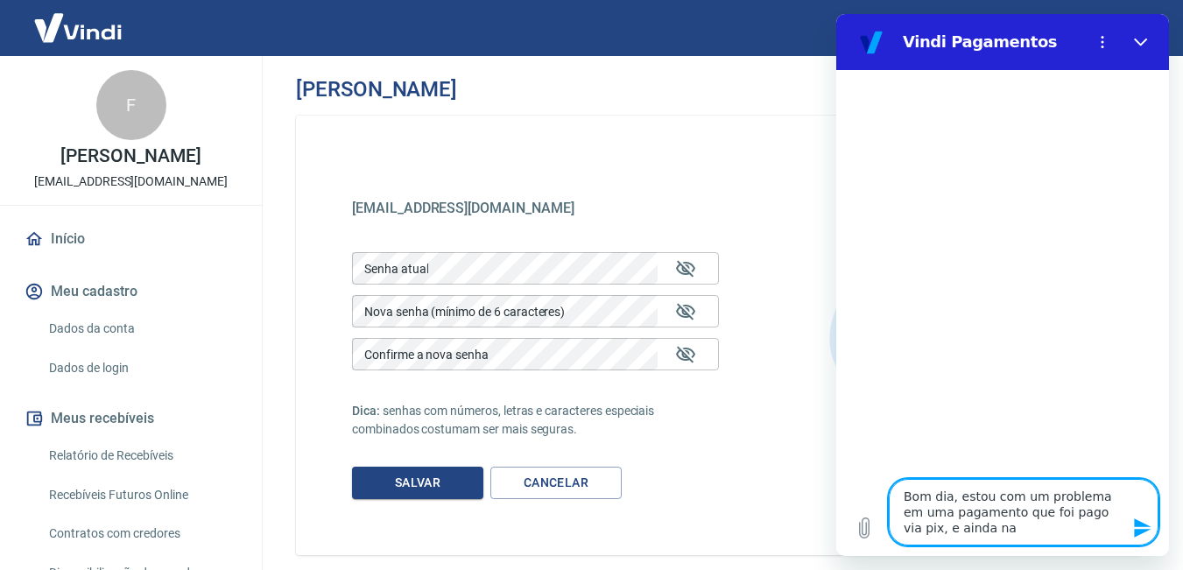
type textarea "Bom dia, estou com um problema em uma pagamento que foi pago via pix, e ainda n"
type textarea "x"
type textarea "Bom dia, estou com um problema em uma pagamento que foi pago via pix, e ainda"
type textarea "x"
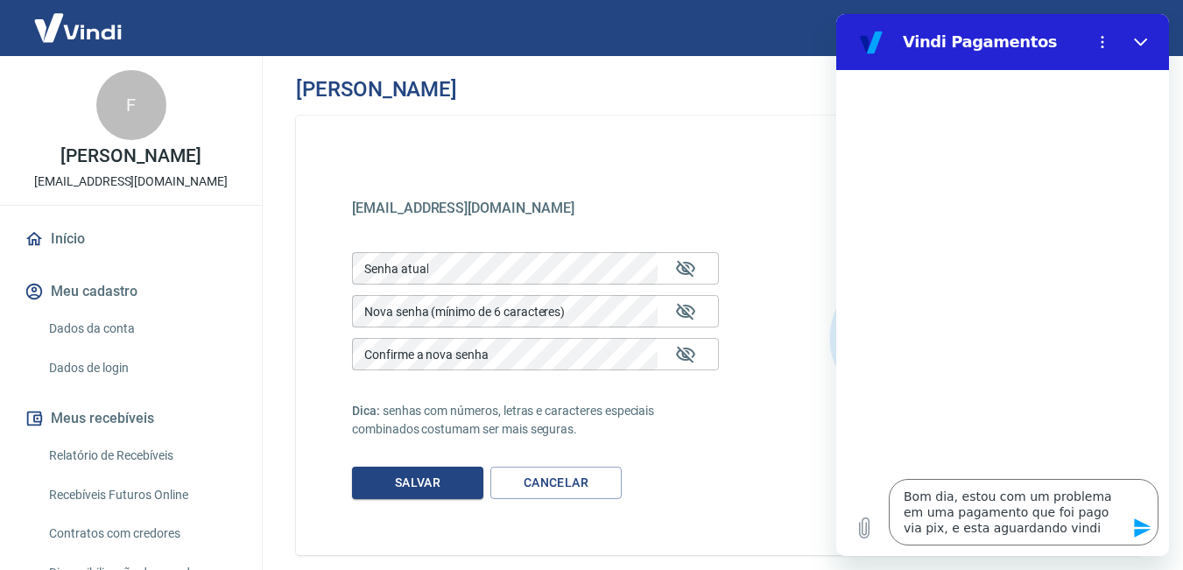
click at [1151, 532] on icon "Enviar mensagem" at bounding box center [1142, 528] width 21 height 21
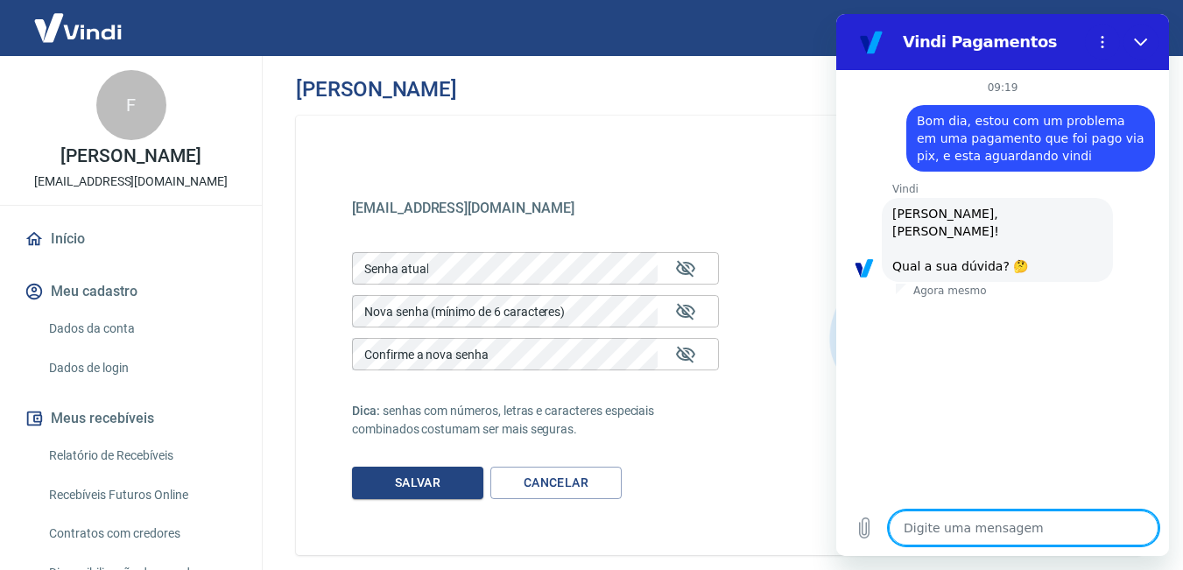
scroll to position [147, 0]
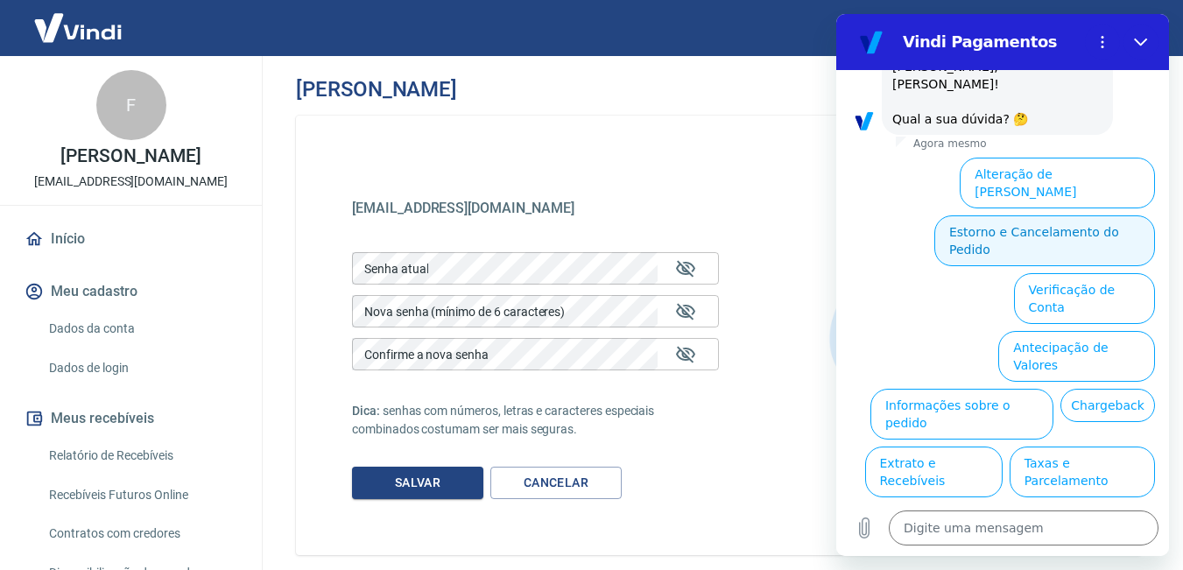
click at [1044, 215] on button "Estorno e Cancelamento do Pedido" at bounding box center [1044, 240] width 221 height 51
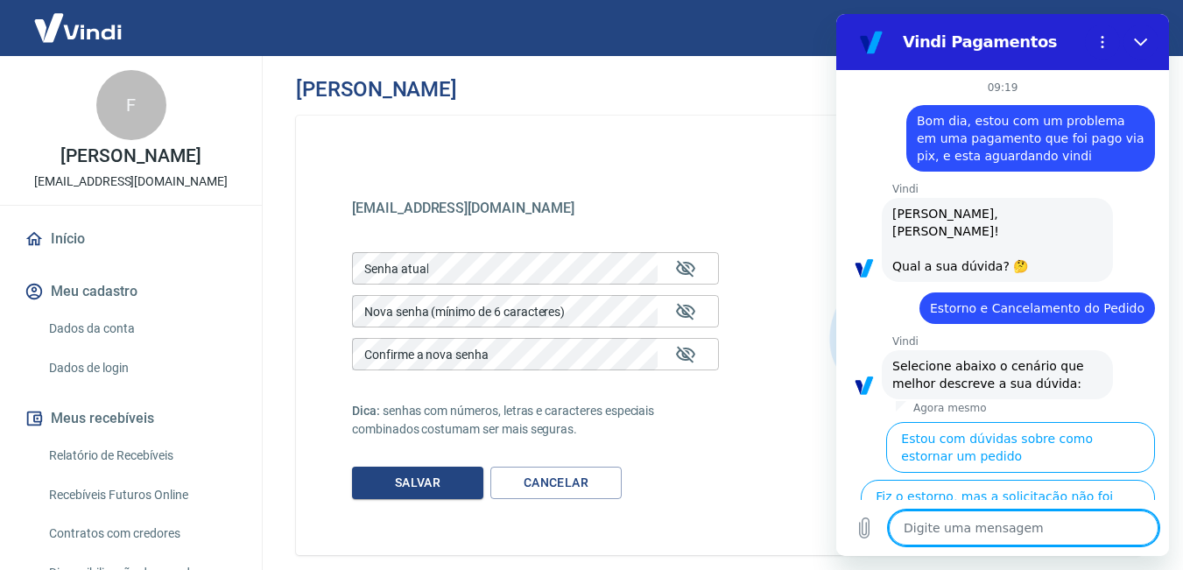
scroll to position [196, 0]
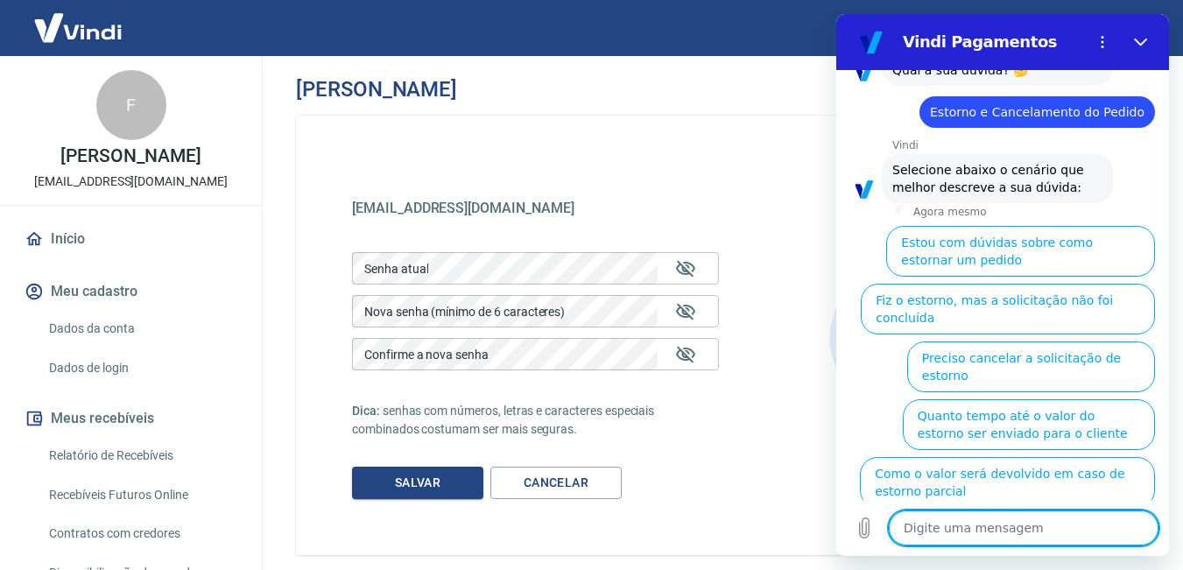
click at [1038, 236] on button "Estou com dúvidas sobre como estornar um pedido" at bounding box center [1020, 251] width 269 height 51
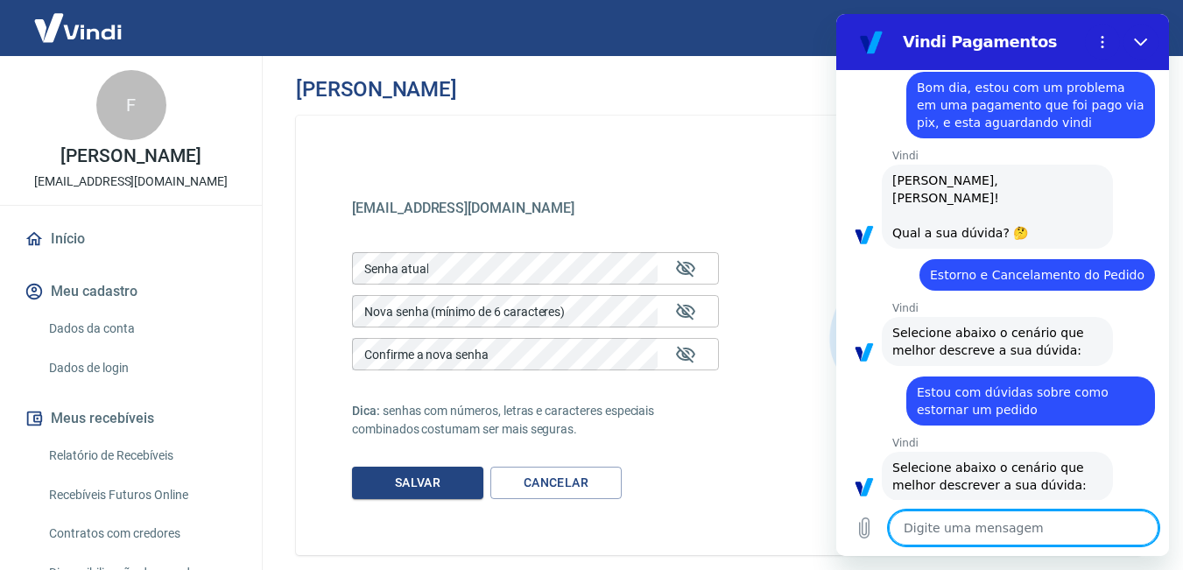
scroll to position [158, 0]
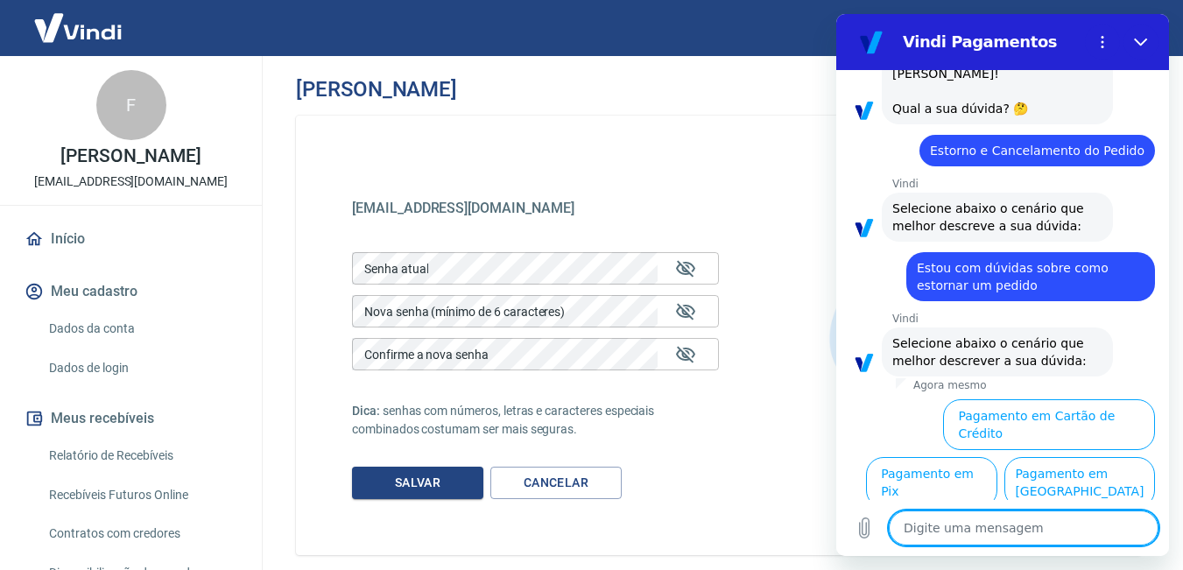
drag, startPoint x: 1080, startPoint y: 436, endPoint x: 975, endPoint y: 445, distance: 105.4
click at [997, 457] on button "Pagamento em Pix" at bounding box center [931, 482] width 131 height 51
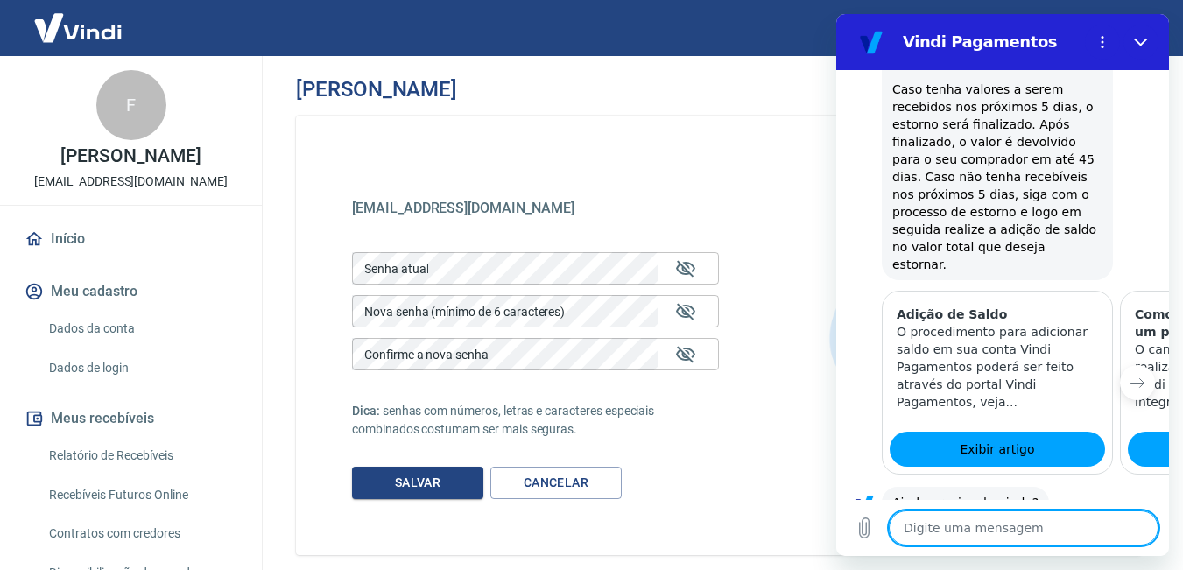
scroll to position [888, 0]
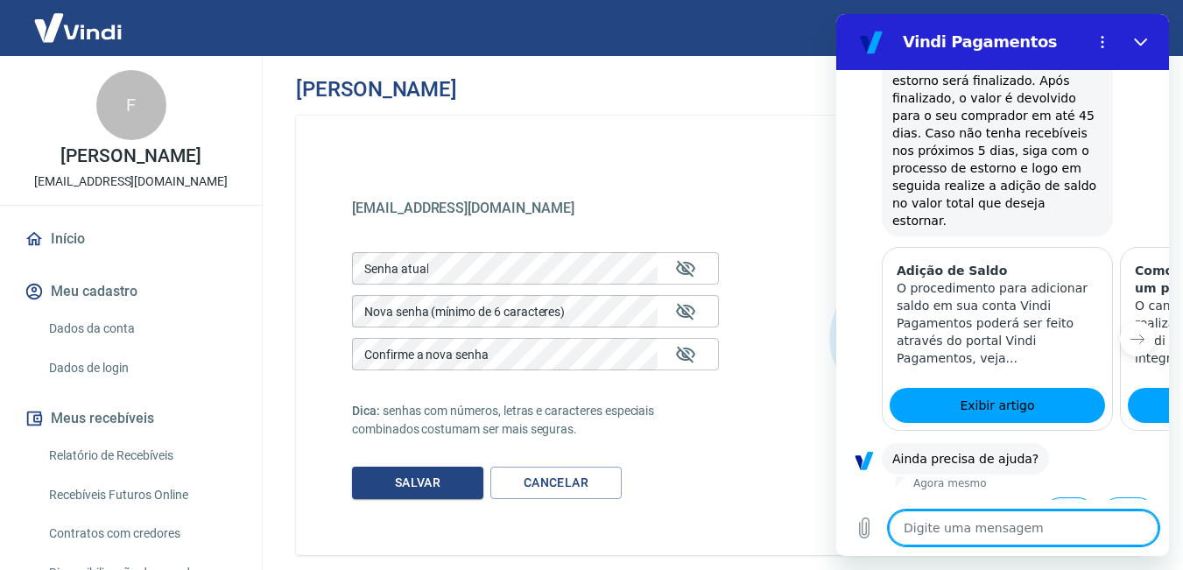
click at [1054, 497] on button "Sim" at bounding box center [1069, 513] width 51 height 33
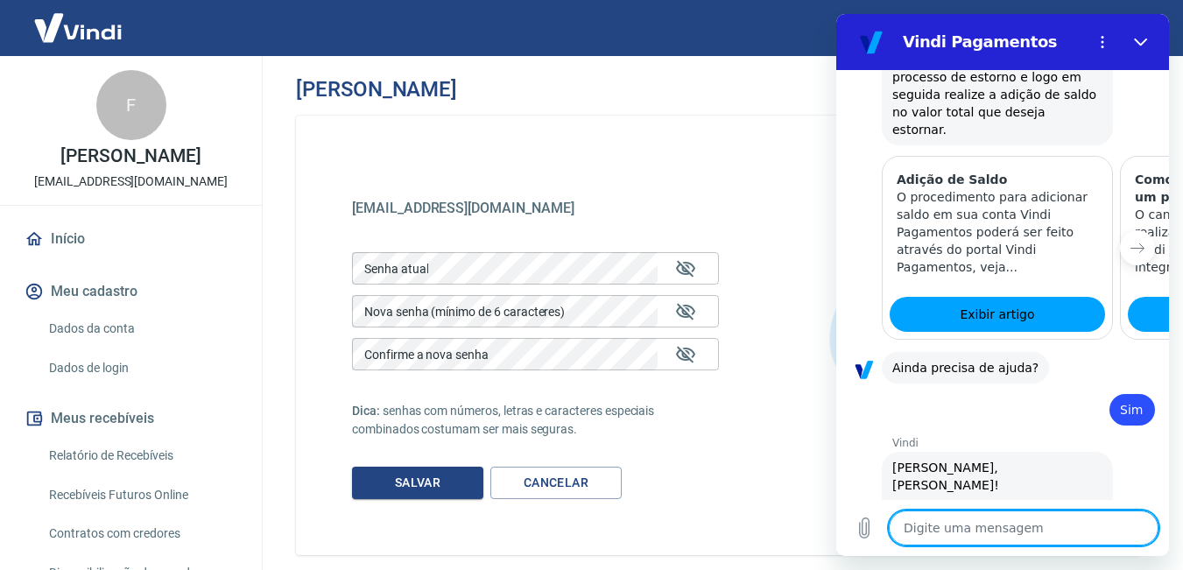
scroll to position [1345, 0]
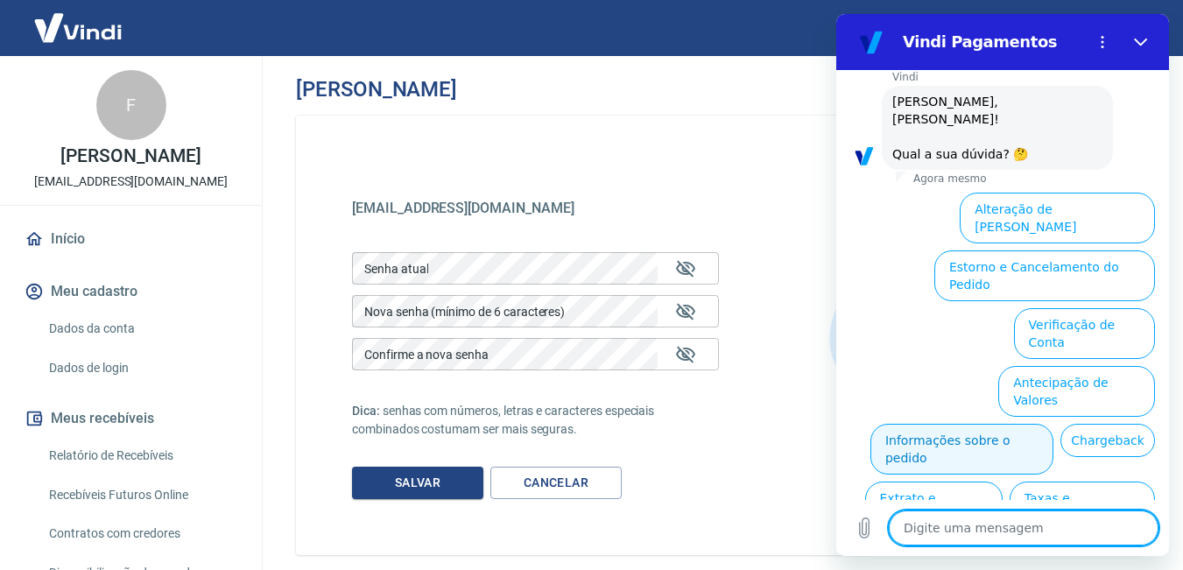
click at [1053, 424] on button "Informações sobre o pedido" at bounding box center [961, 449] width 183 height 51
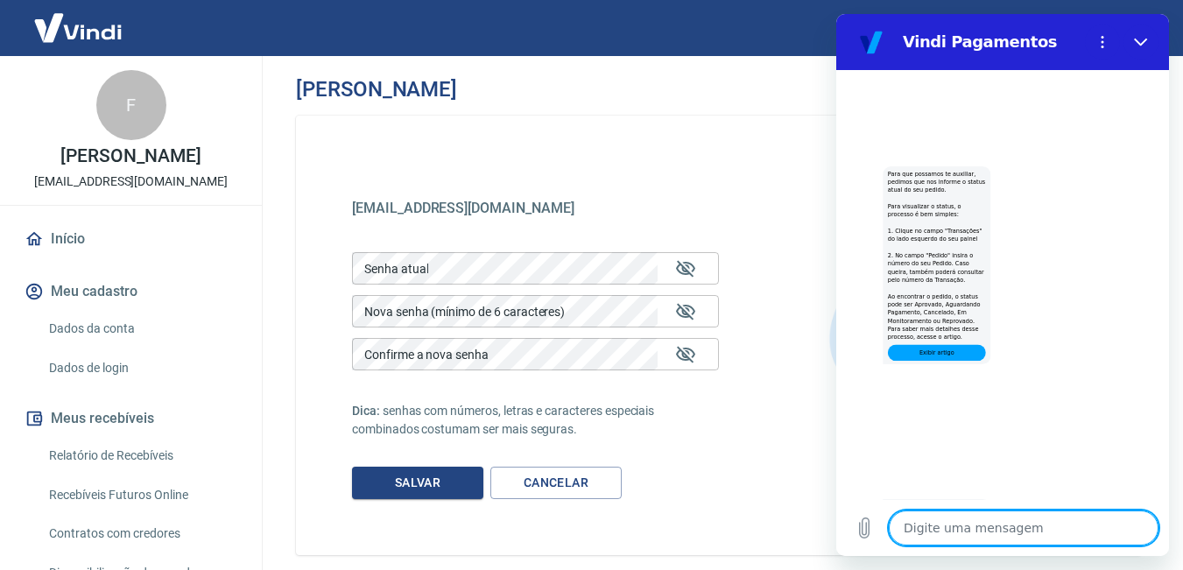
scroll to position [1646, 0]
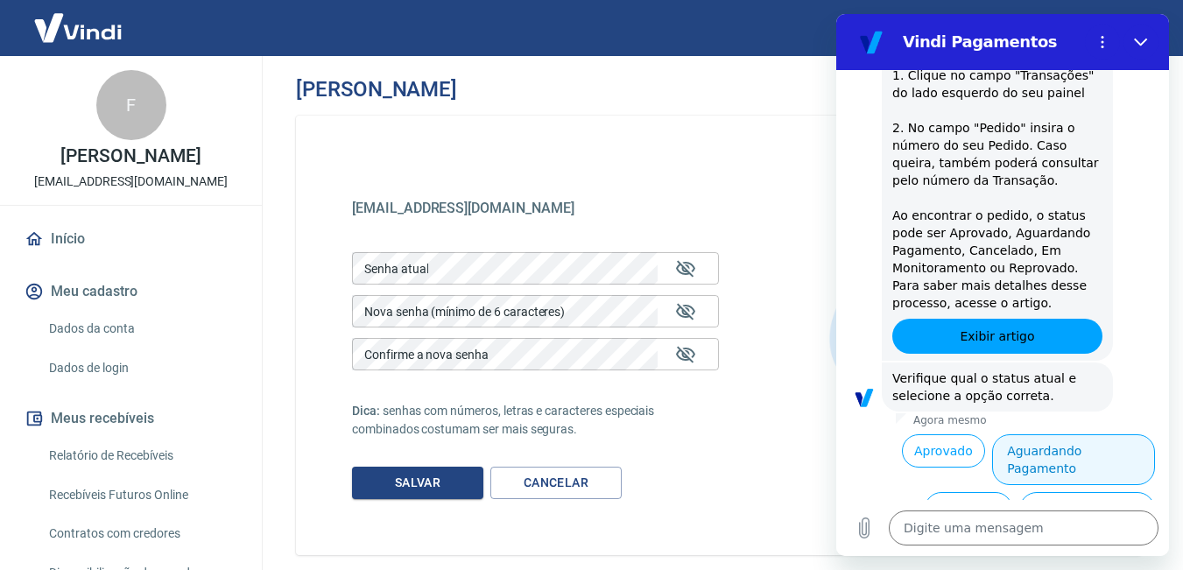
click at [1059, 434] on button "Aguardando Pagamento" at bounding box center [1073, 459] width 163 height 51
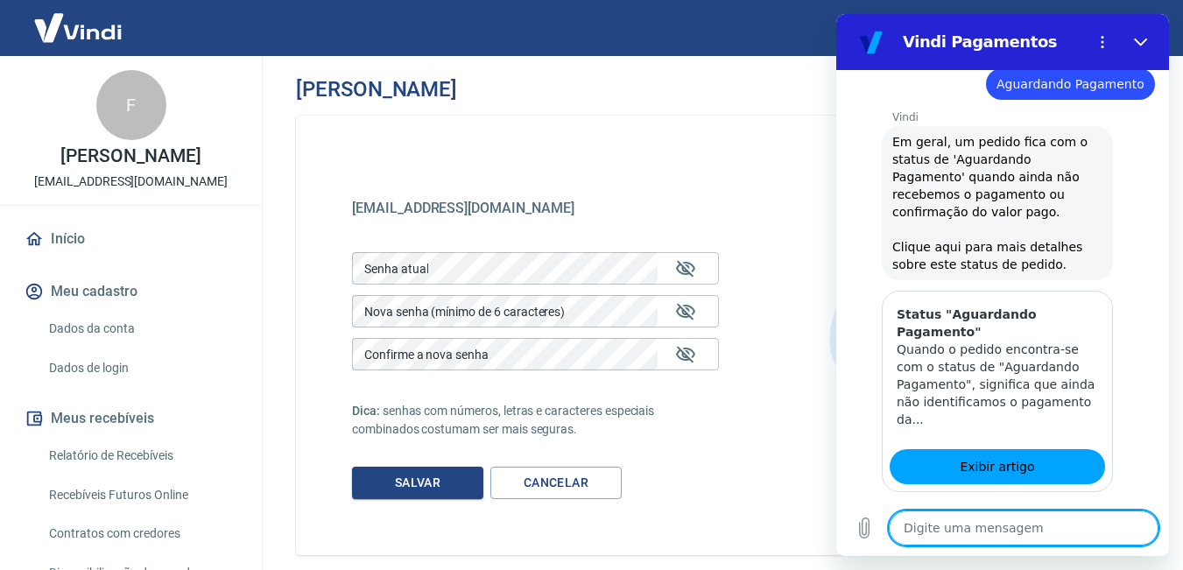
scroll to position [2142, 0]
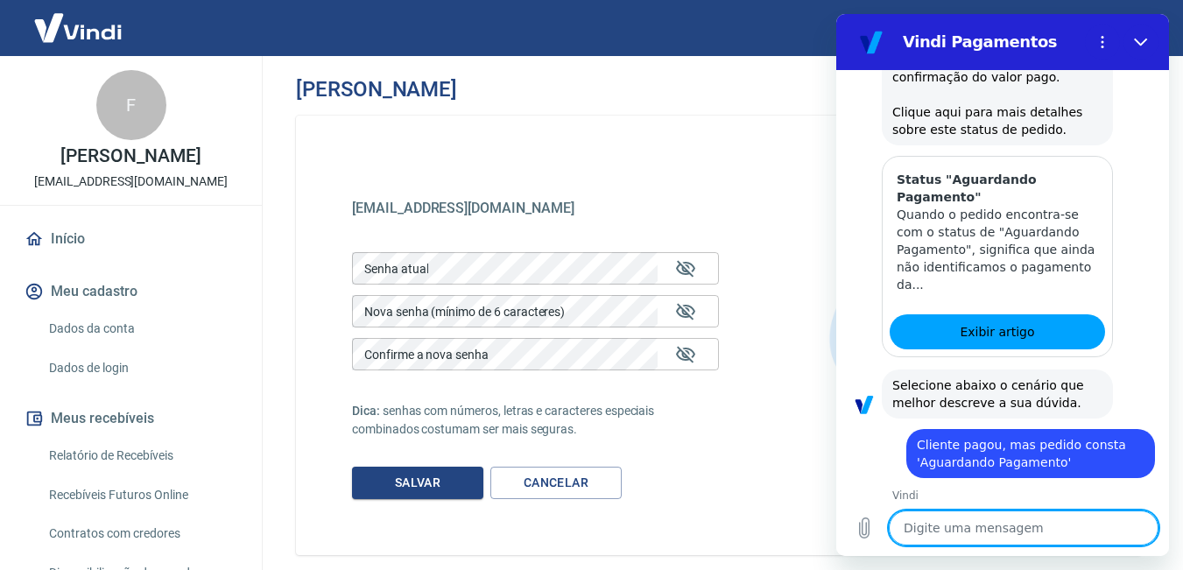
scroll to position [2259, 0]
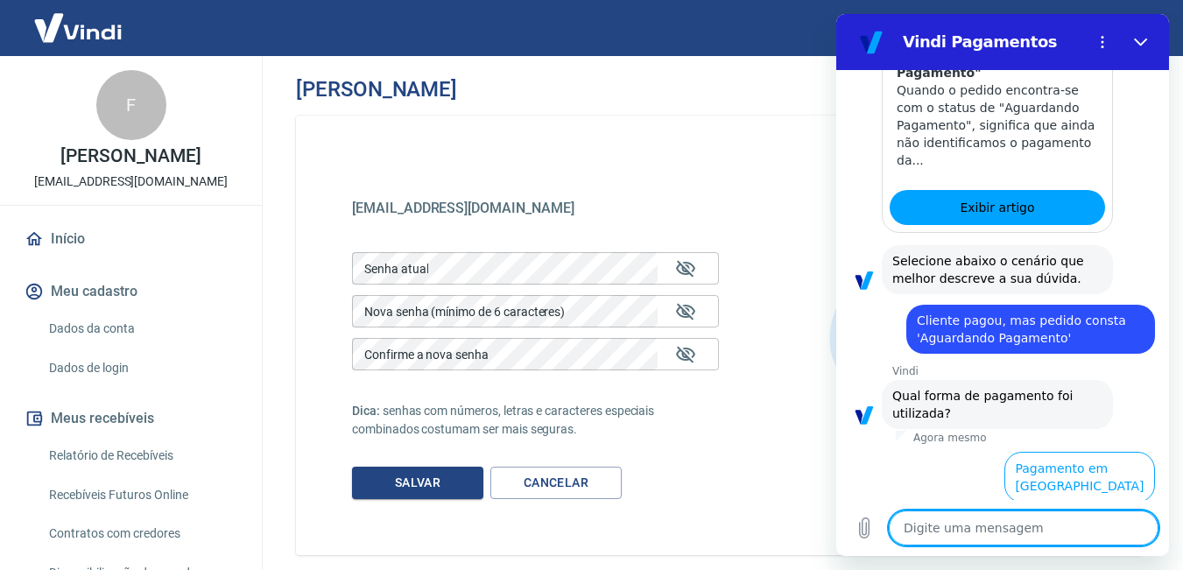
click at [1069, 510] on button "Pagamento em Pix" at bounding box center [1089, 535] width 131 height 51
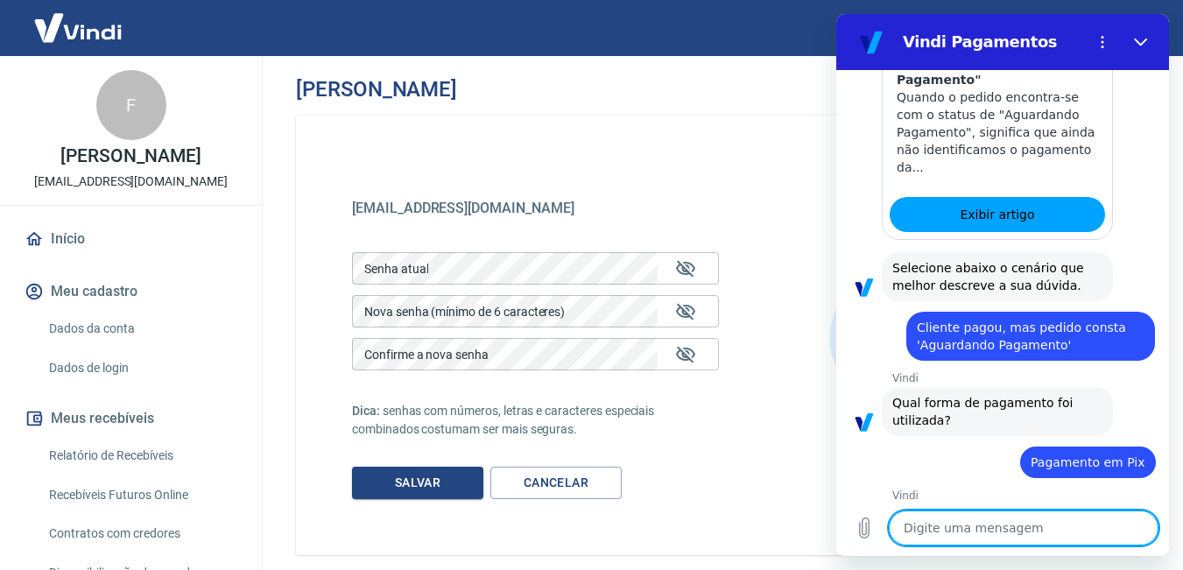
scroll to position [2296, 0]
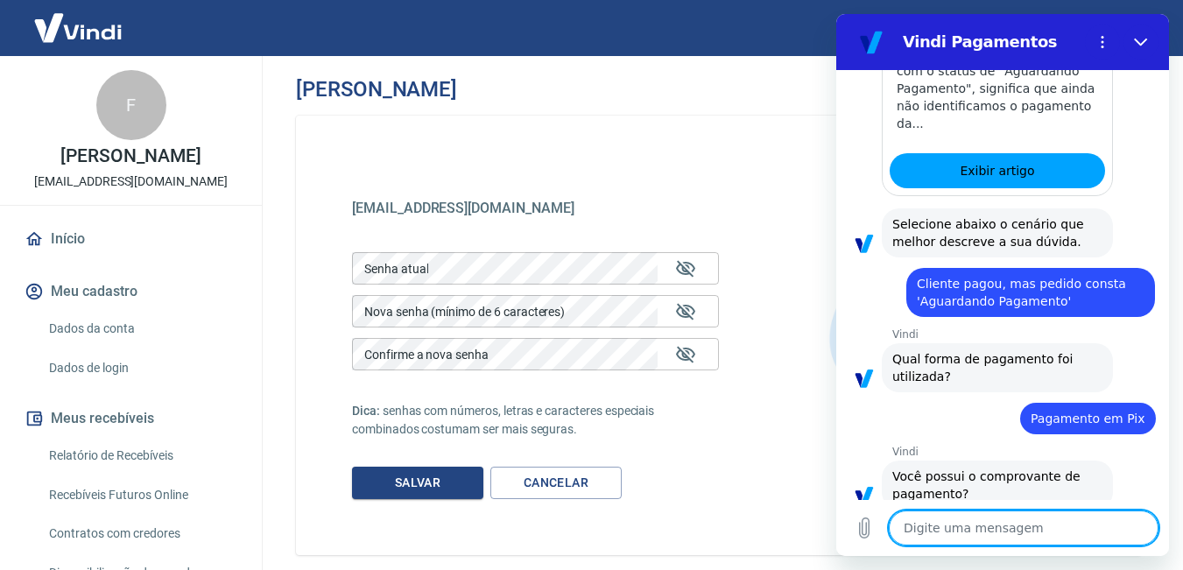
click at [1059, 532] on button "Sim" at bounding box center [1069, 548] width 51 height 33
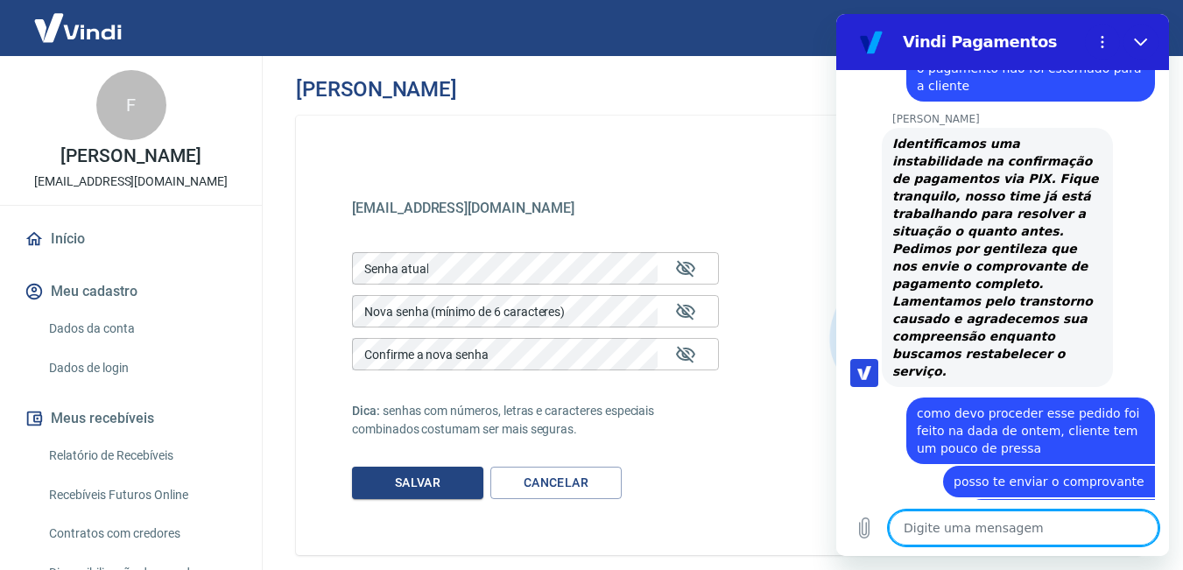
scroll to position [3268, 0]
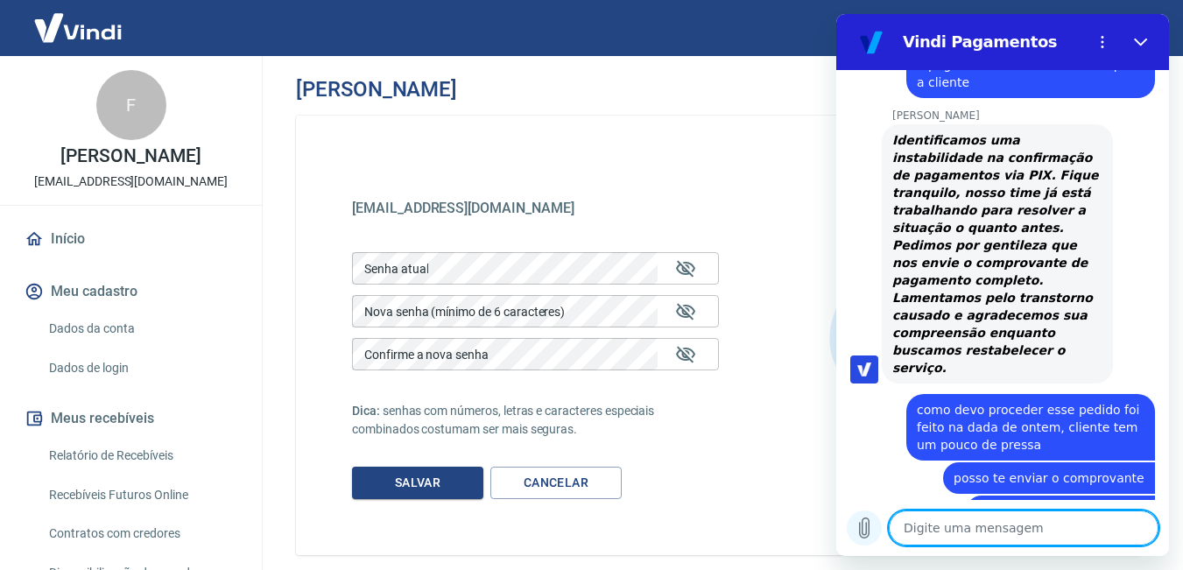
click at [863, 524] on icon "Carregar arquivo" at bounding box center [864, 528] width 21 height 21
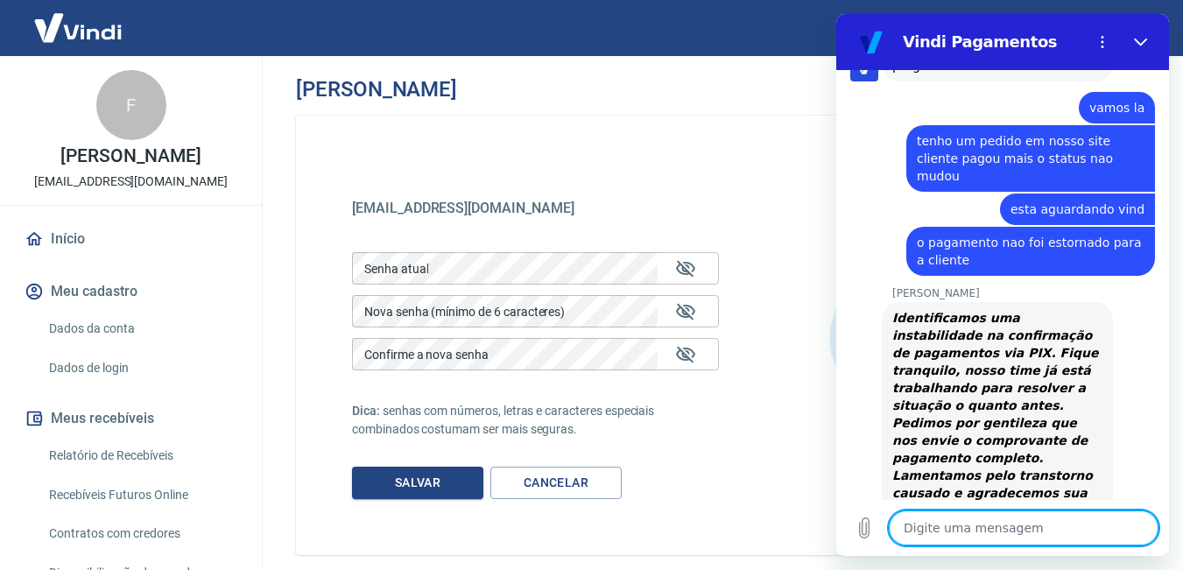
scroll to position [3073, 0]
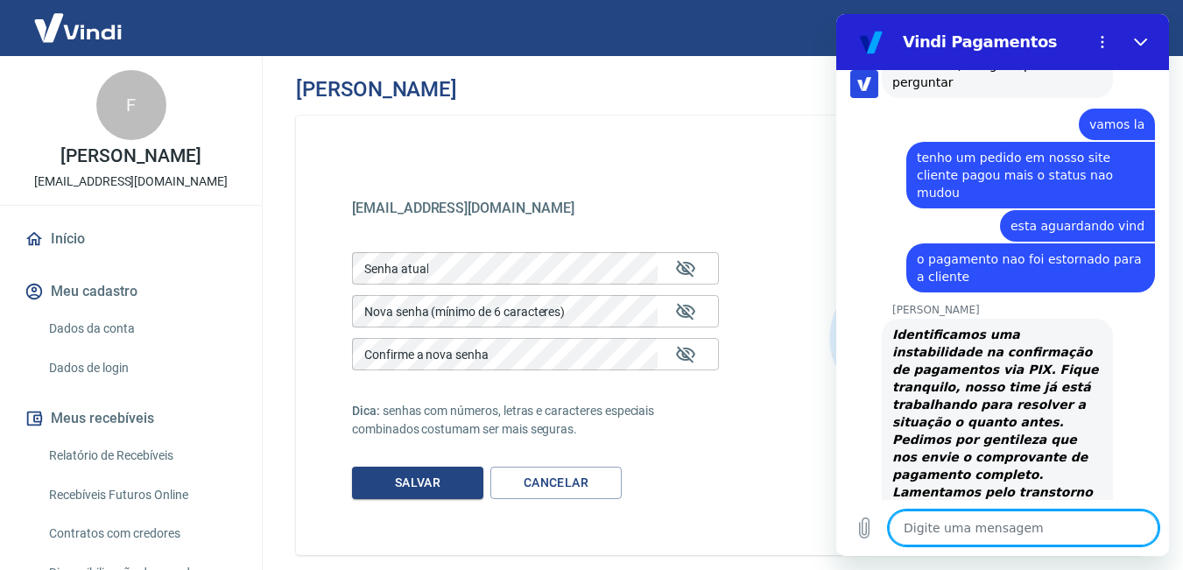
drag, startPoint x: 1160, startPoint y: 461, endPoint x: 2030, endPoint y: 431, distance: 870.0
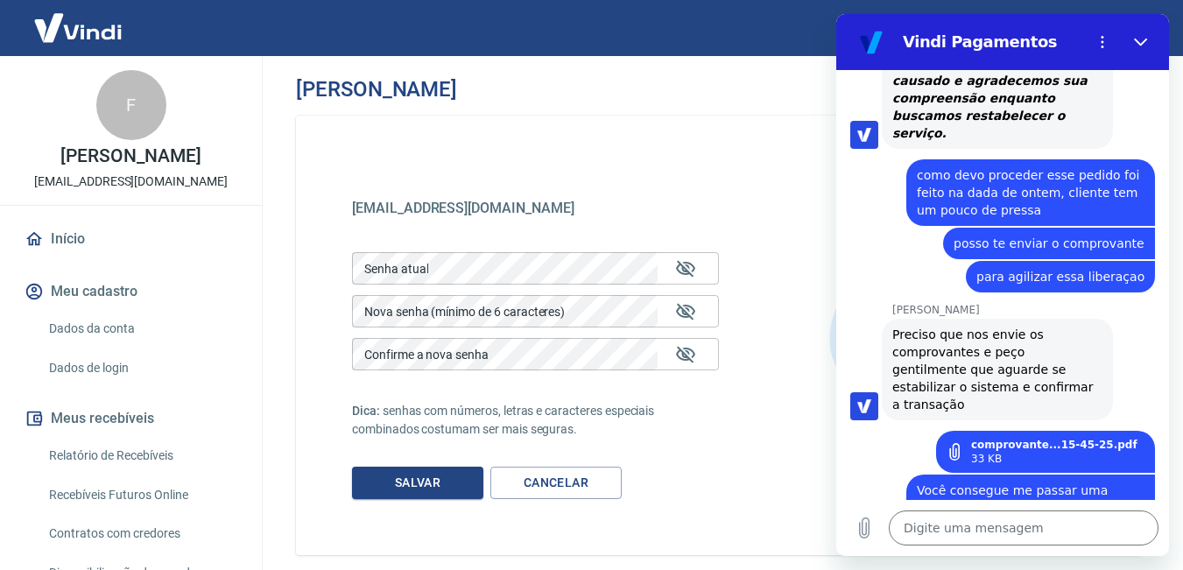
scroll to position [3506, 0]
